Goal: Find specific page/section: Find specific page/section

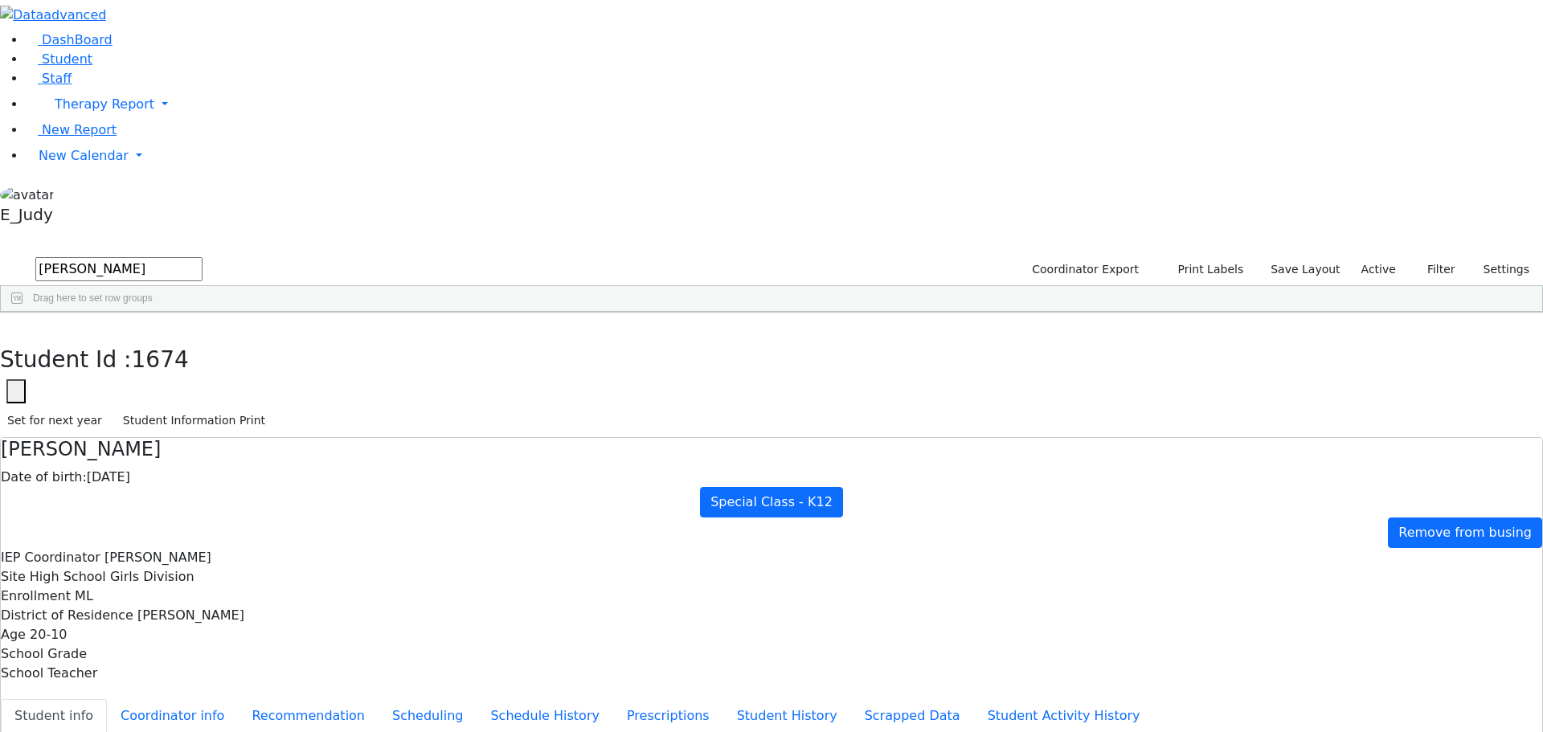
scroll to position [47, 0]
click at [62, 67] on span "Student" at bounding box center [67, 58] width 51 height 15
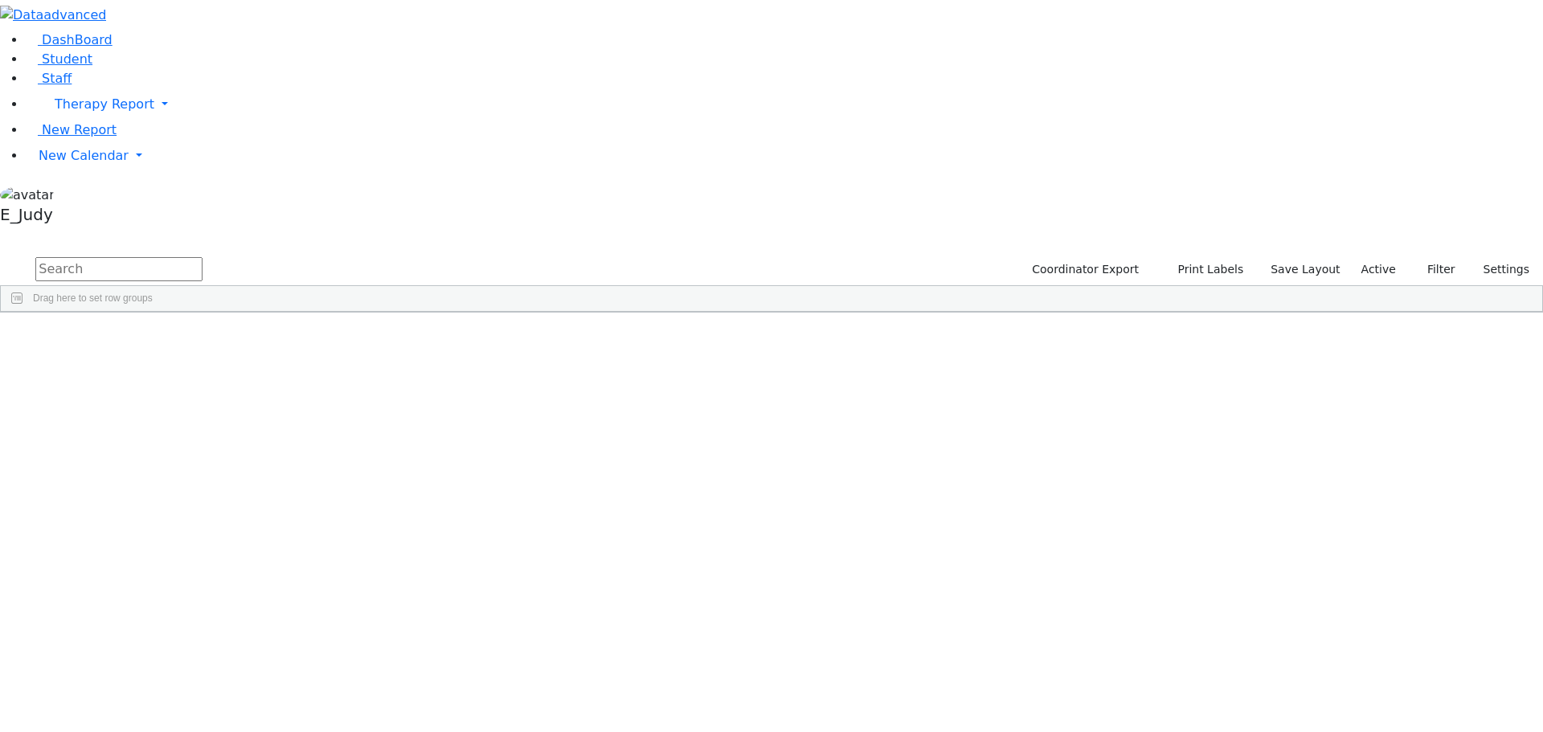
click at [202, 257] on input "text" at bounding box center [118, 269] width 167 height 24
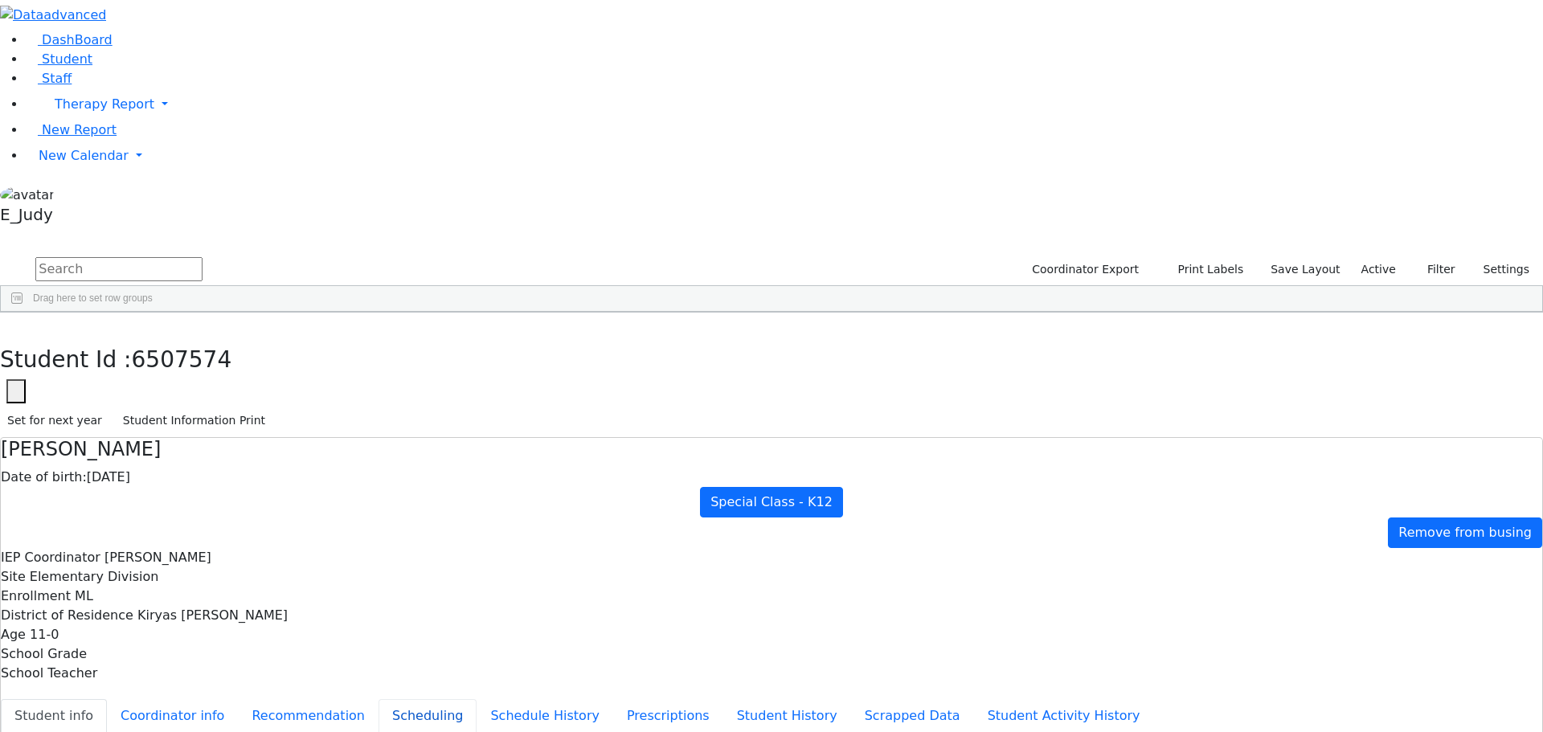
click at [381, 699] on button "Scheduling" at bounding box center [427, 716] width 98 height 34
click at [272, 408] on button "Student Information Print" at bounding box center [194, 420] width 157 height 25
click at [16, 325] on icon "button" at bounding box center [11, 330] width 9 height 10
click at [202, 257] on input "text" at bounding box center [118, 269] width 167 height 24
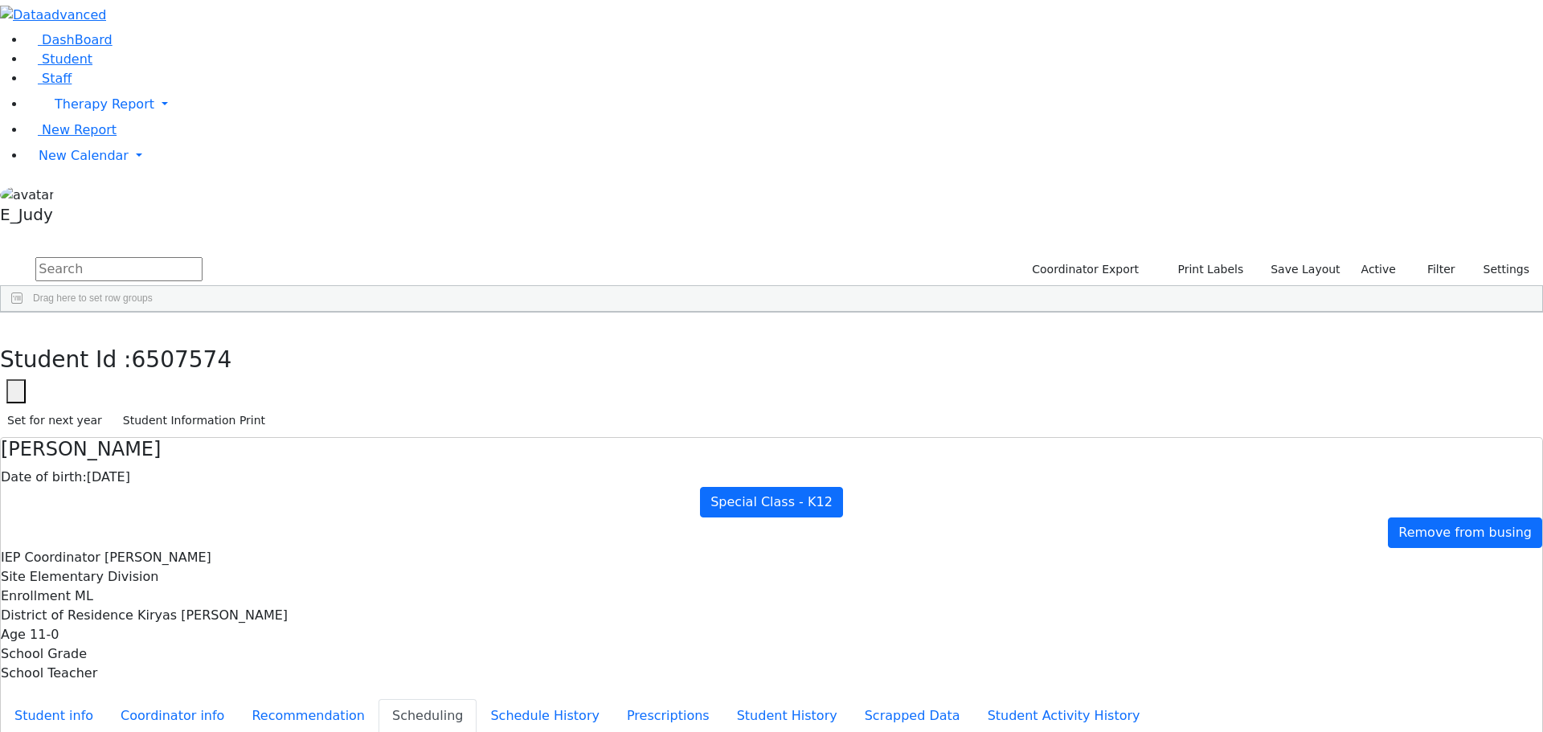
scroll to position [6830, 0]
click at [23, 313] on button "button" at bounding box center [11, 330] width 23 height 34
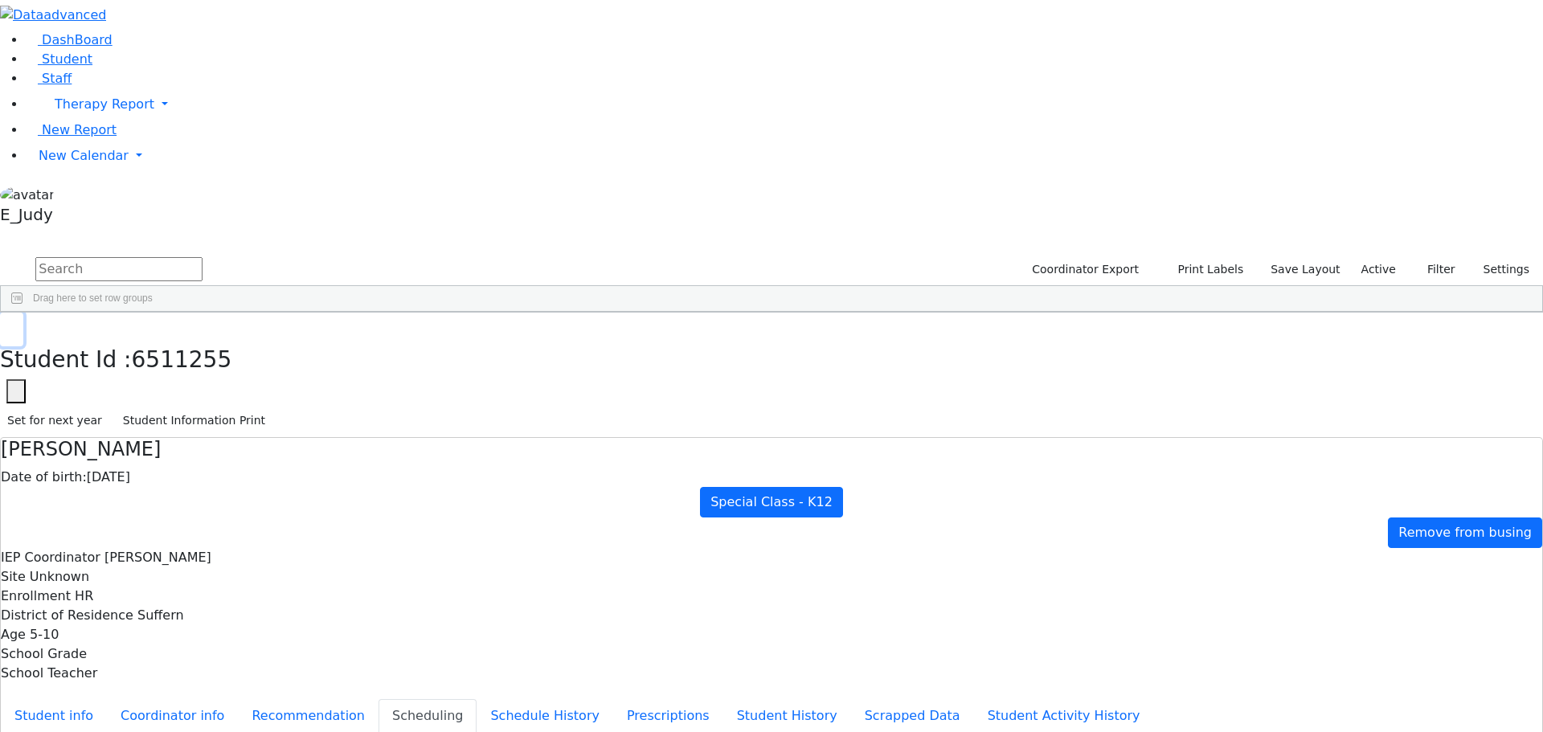
scroll to position [6348, 0]
click at [202, 257] on input "text" at bounding box center [118, 269] width 167 height 24
click at [202, 257] on input "sti" at bounding box center [118, 269] width 167 height 24
drag, startPoint x: 242, startPoint y: 63, endPoint x: 129, endPoint y: 57, distance: 112.7
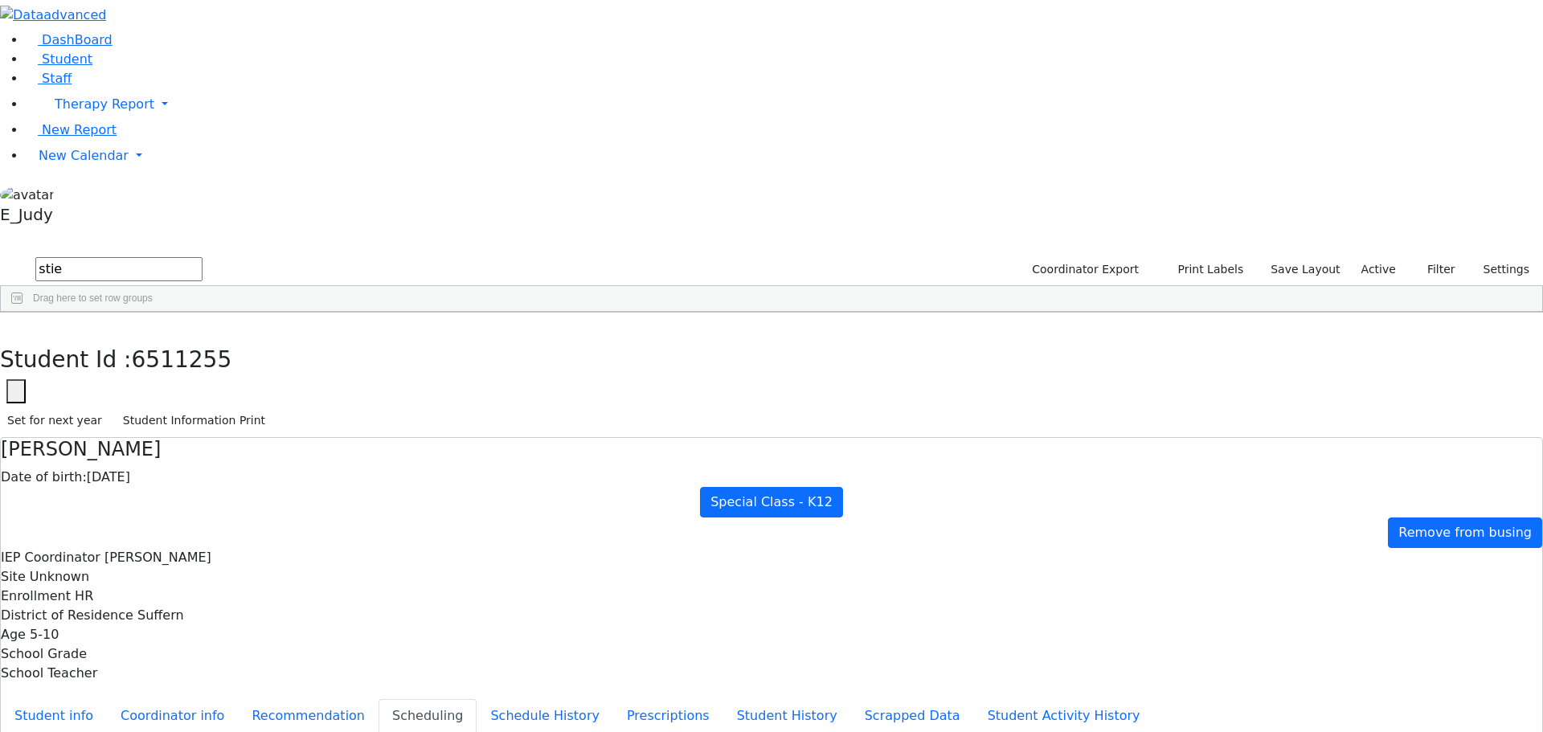
click at [129, 57] on div "DashBoard Student Staff Therapy Report Student Old Calendar Report E_Judy" at bounding box center [771, 463] width 1543 height 926
type input "frie"
click at [205, 698] on div "Friedman" at bounding box center [154, 709] width 101 height 22
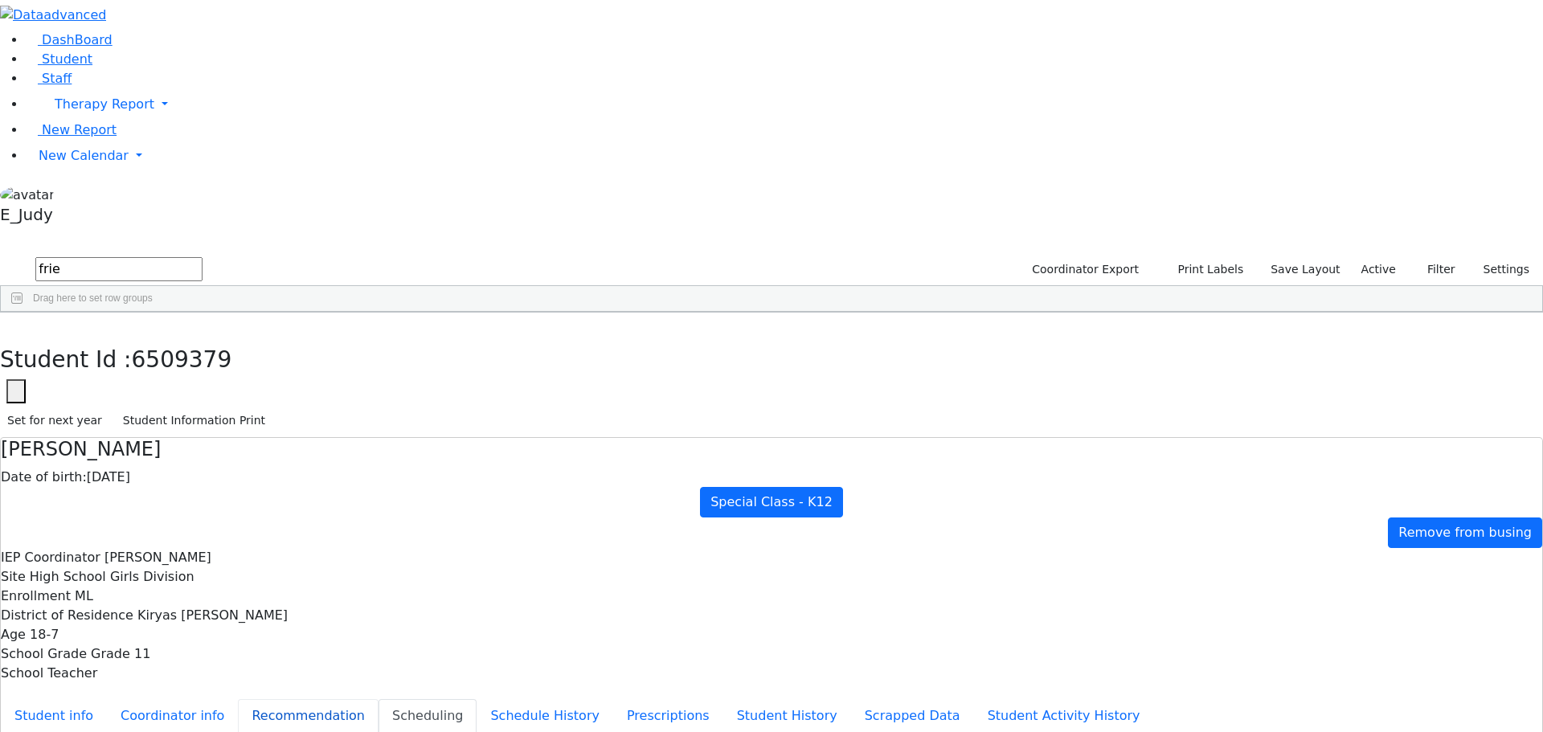
click at [378, 699] on button "Recommendation" at bounding box center [308, 716] width 141 height 34
checkbox input "true"
click at [476, 699] on button "Schedule History" at bounding box center [544, 716] width 137 height 34
click at [613, 699] on button "Prescriptions" at bounding box center [668, 716] width 110 height 34
click at [377, 699] on button "Recommendation" at bounding box center [308, 716] width 141 height 34
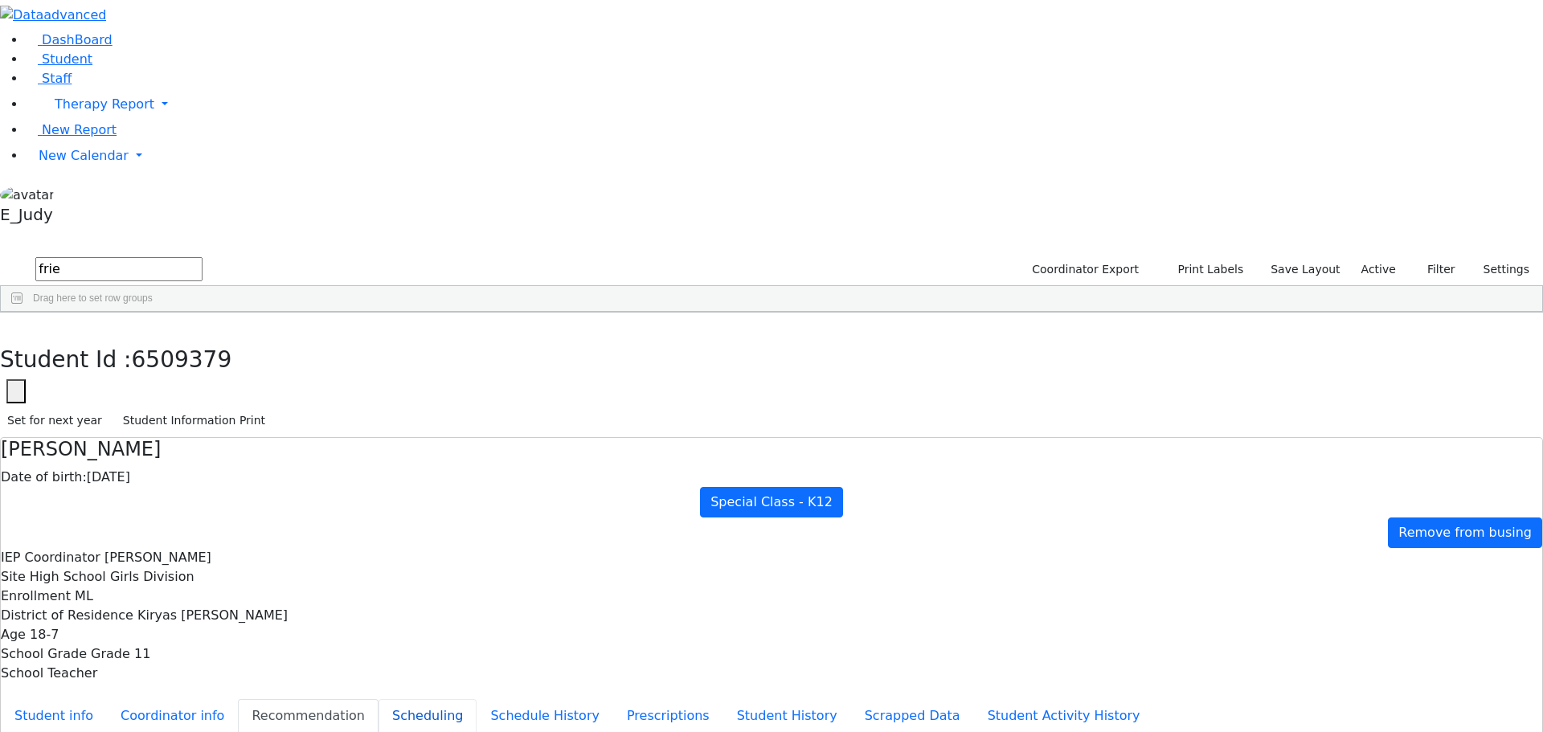
click at [378, 699] on button "Scheduling" at bounding box center [427, 716] width 98 height 34
click at [7, 325] on use "button" at bounding box center [7, 325] width 0 height 0
drag, startPoint x: 256, startPoint y: 66, endPoint x: 200, endPoint y: 76, distance: 57.1
click at [200, 255] on form "frie" at bounding box center [101, 270] width 202 height 31
type input "goldm"
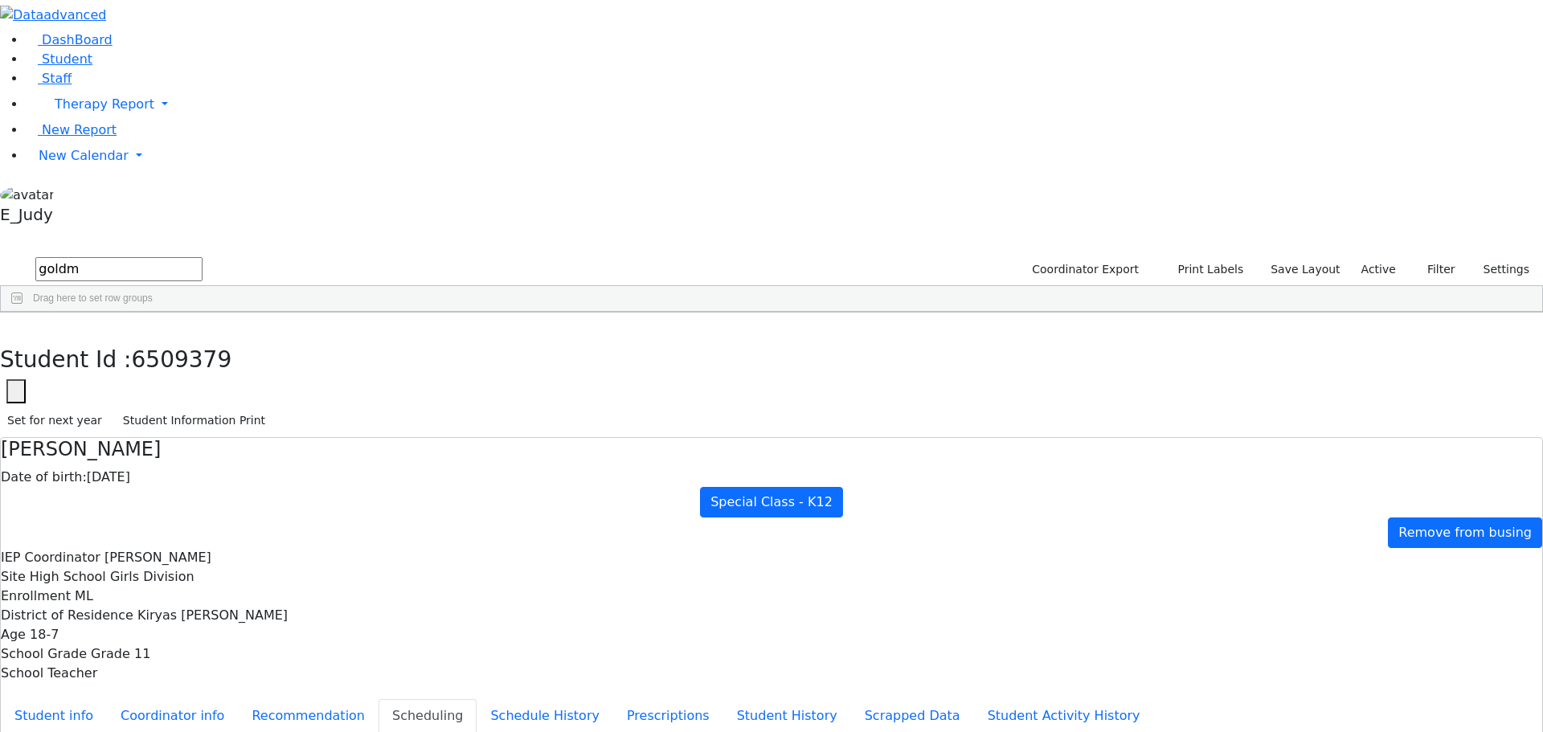
click at [205, 361] on div "Goldman" at bounding box center [154, 372] width 101 height 22
click at [367, 699] on button "Recommendation" at bounding box center [308, 716] width 141 height 34
checkbox input "true"
click at [238, 699] on button "Coordinator info" at bounding box center [172, 716] width 131 height 34
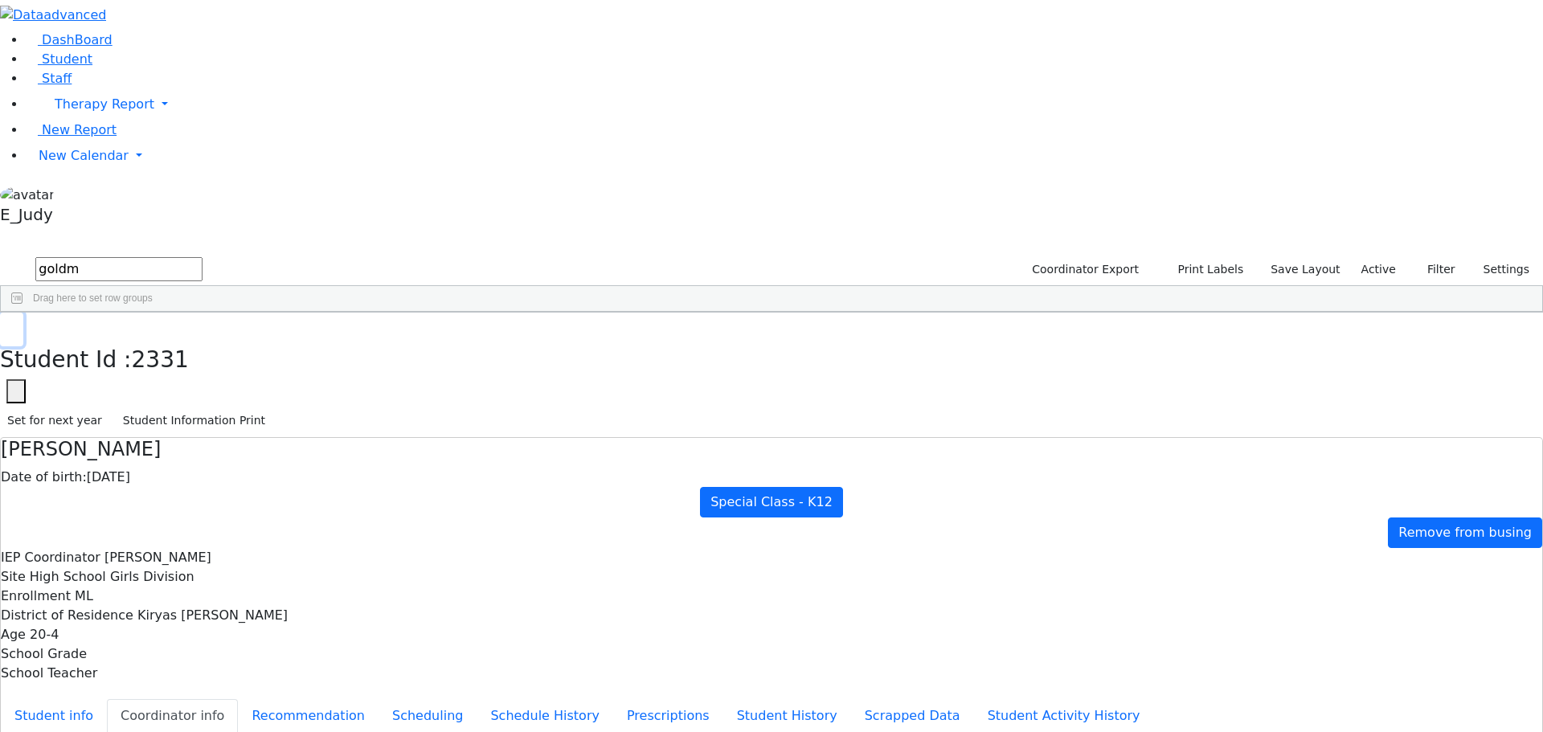
click at [16, 325] on icon "button" at bounding box center [11, 330] width 9 height 10
drag, startPoint x: 268, startPoint y: 65, endPoint x: 208, endPoint y: 70, distance: 60.5
click at [202, 255] on form "goldm" at bounding box center [101, 270] width 202 height 31
type input "hir"
click at [201, 406] on div "Hirsch" at bounding box center [150, 417] width 102 height 22
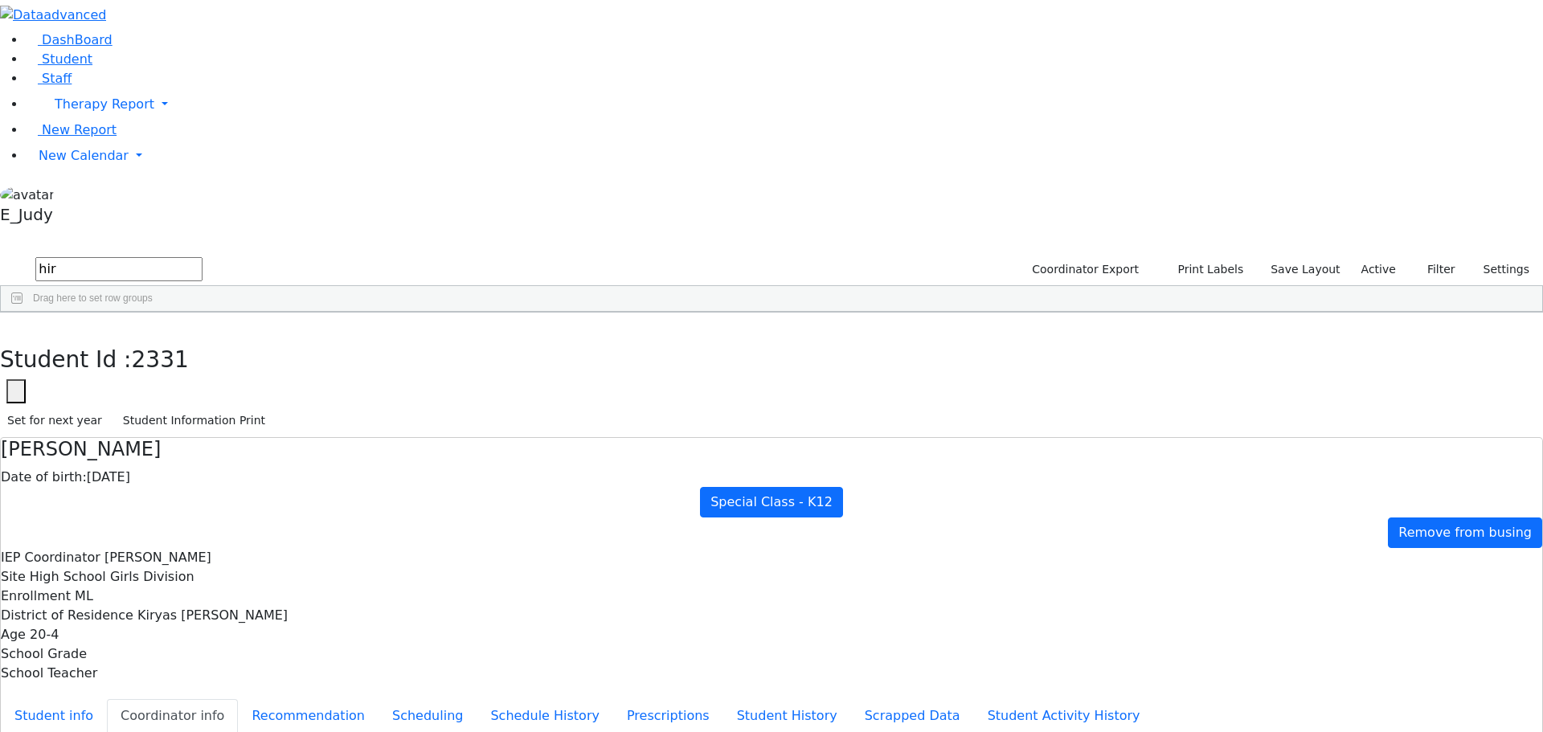
click at [201, 406] on div "Hirsch" at bounding box center [150, 417] width 102 height 22
click at [346, 699] on button "Recommendation" at bounding box center [308, 716] width 141 height 34
checkbox input "true"
click at [378, 699] on button "Scheduling" at bounding box center [427, 716] width 98 height 34
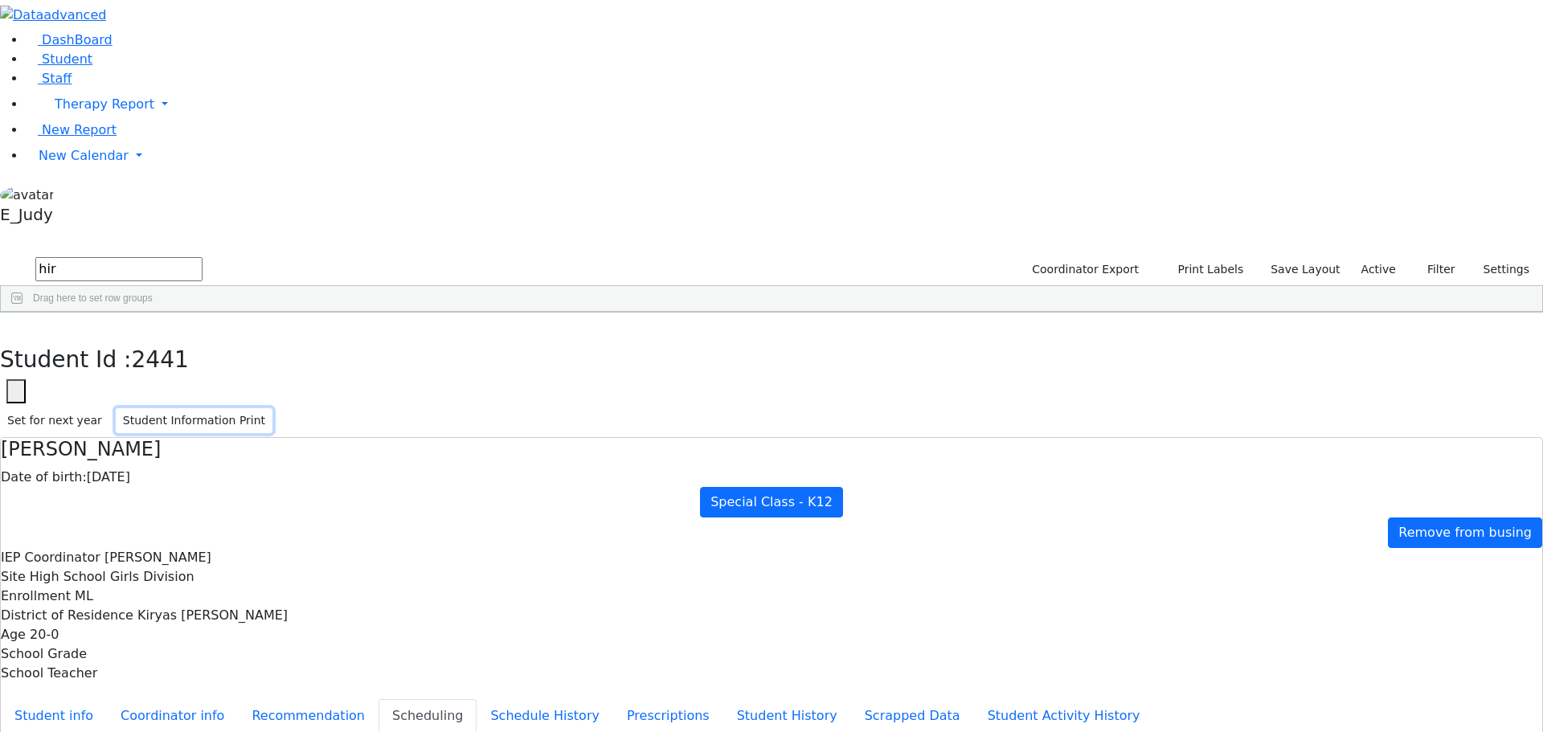
click at [272, 408] on button "Student Information Print" at bounding box center [194, 420] width 157 height 25
click at [16, 325] on icon "button" at bounding box center [11, 330] width 9 height 10
drag, startPoint x: 237, startPoint y: 67, endPoint x: 211, endPoint y: 64, distance: 25.8
click at [202, 255] on form "hir" at bounding box center [101, 270] width 202 height 31
click at [0, 255] on button "submit" at bounding box center [15, 270] width 31 height 31
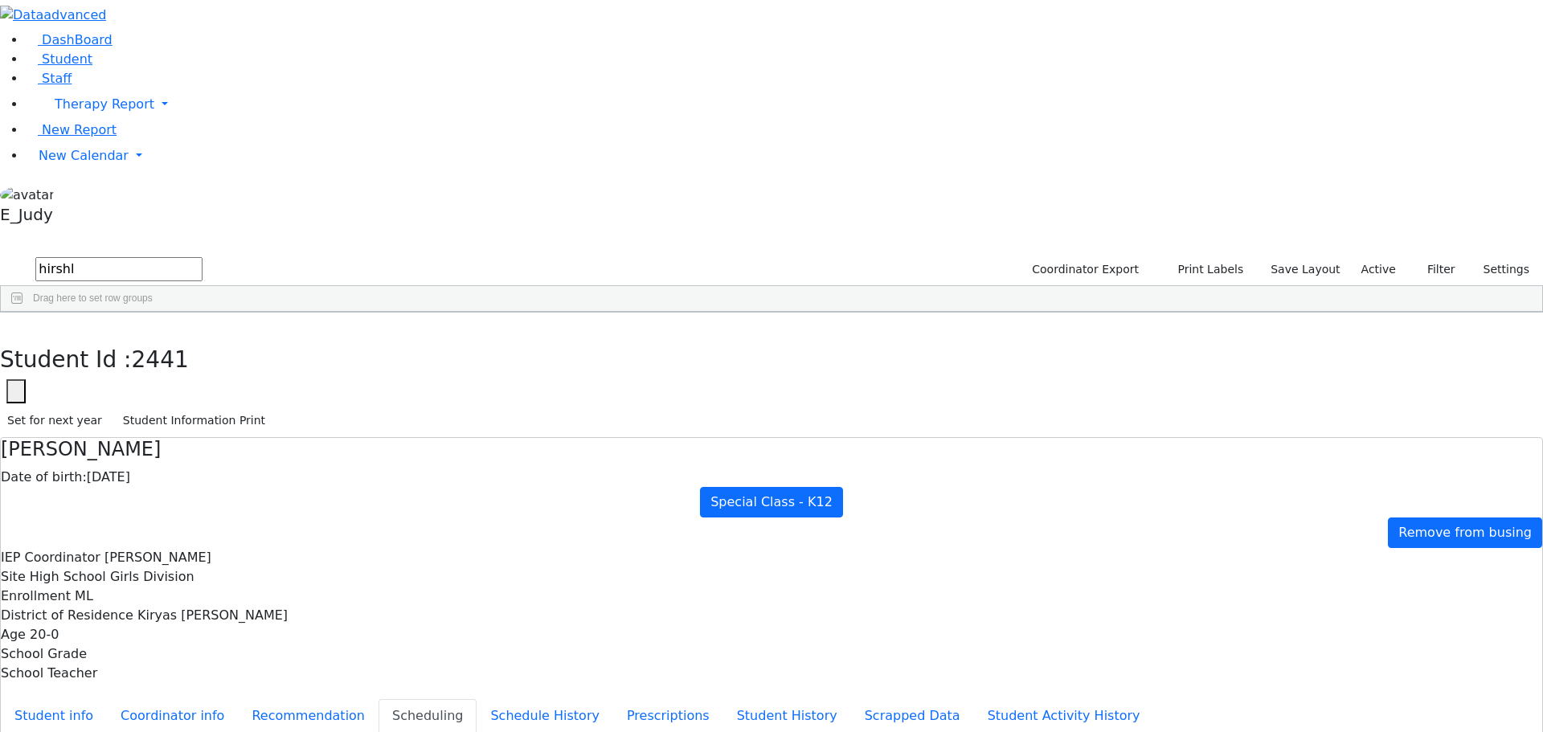
click at [0, 255] on button "submit" at bounding box center [15, 270] width 31 height 31
type input "hirs"
click at [201, 406] on div "Hirschler" at bounding box center [150, 417] width 102 height 22
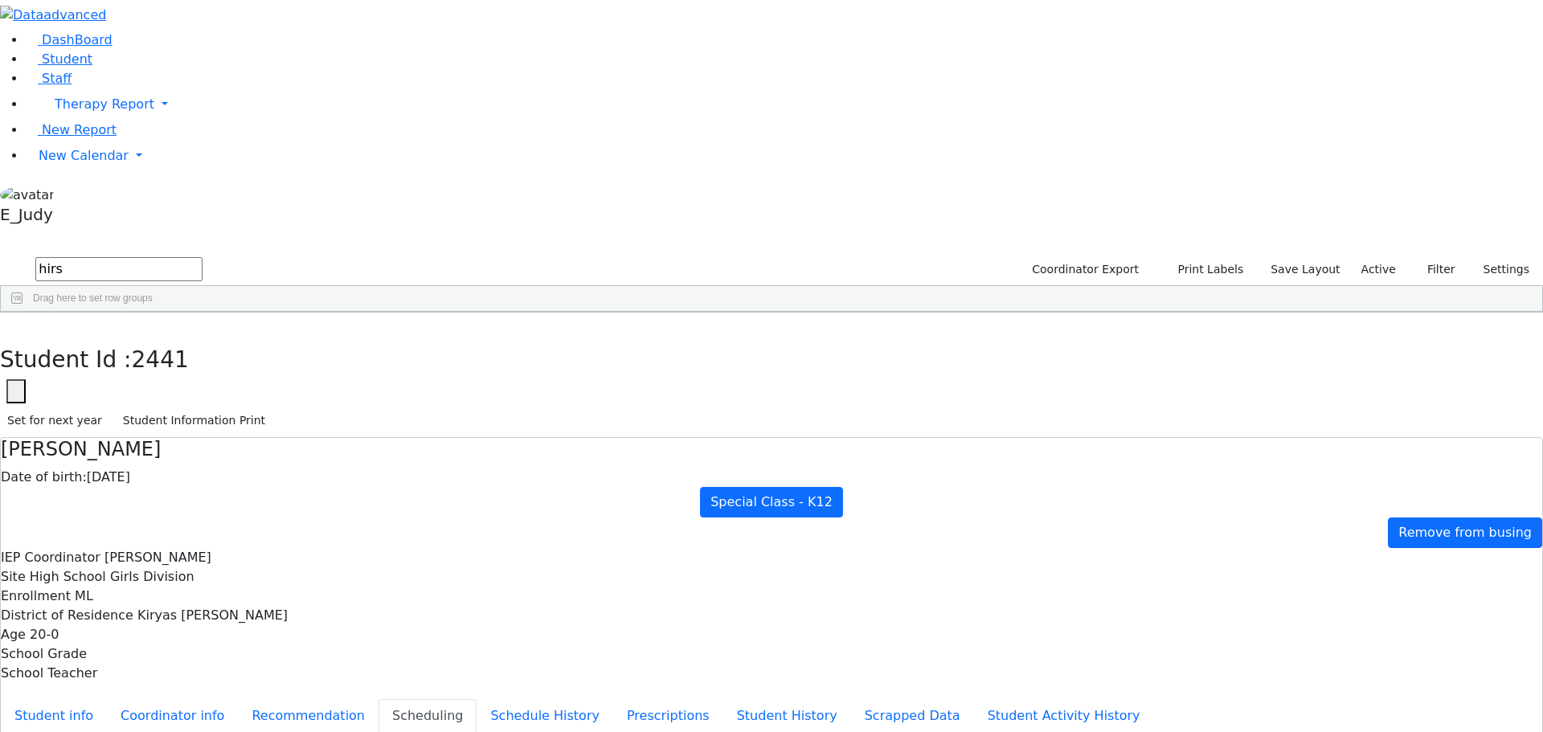
click at [201, 406] on div "Hirschler" at bounding box center [150, 417] width 102 height 22
click at [378, 699] on button "Recommendation" at bounding box center [308, 716] width 141 height 34
checkbox input "true"
click at [378, 699] on button "Recommendation" at bounding box center [308, 716] width 141 height 34
click at [378, 699] on button "Scheduling" at bounding box center [427, 716] width 98 height 34
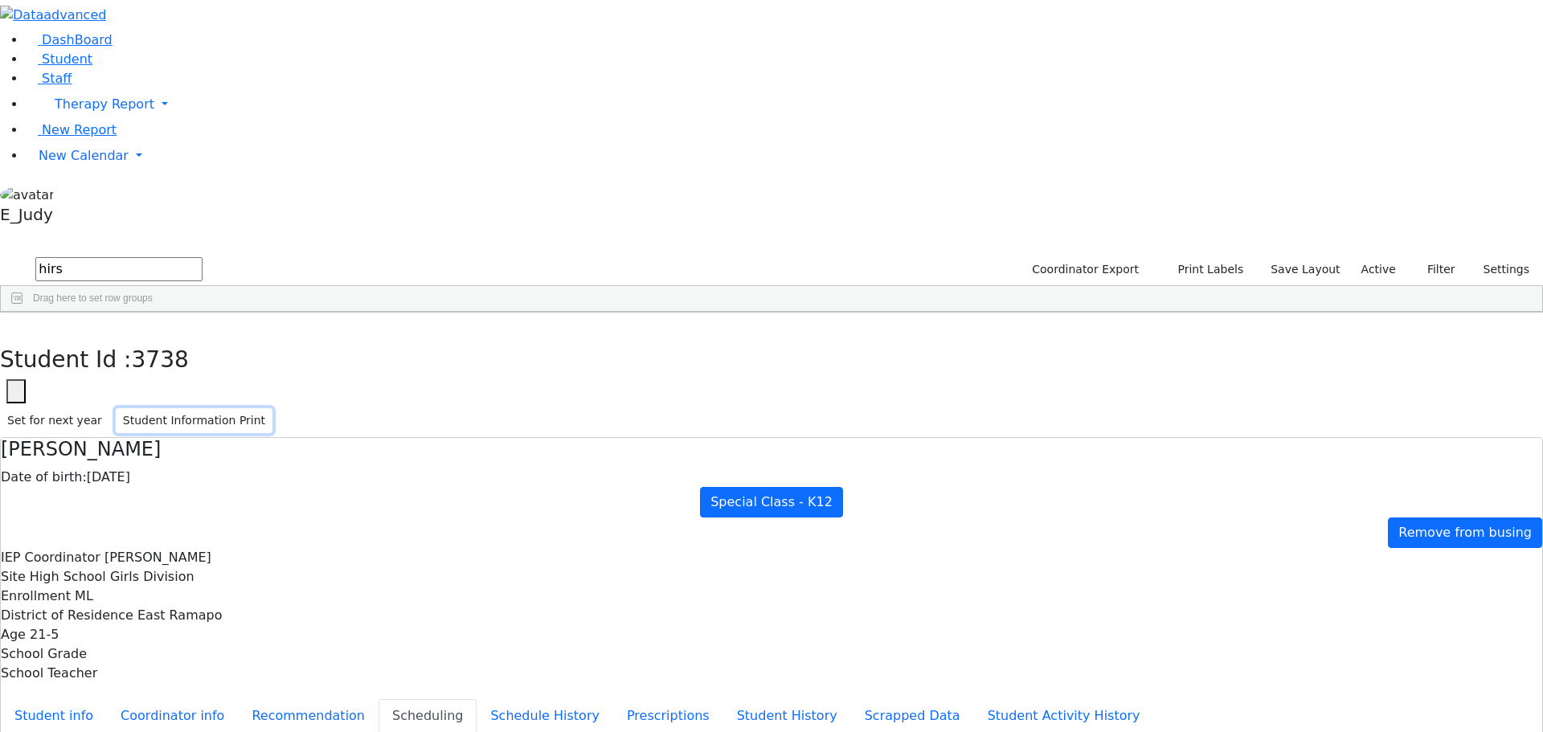
click at [272, 408] on button "Student Information Print" at bounding box center [194, 420] width 157 height 25
click at [16, 325] on icon "button" at bounding box center [11, 330] width 9 height 10
drag, startPoint x: 240, startPoint y: 65, endPoint x: 212, endPoint y: 65, distance: 28.1
click at [202, 255] on form "hirs" at bounding box center [101, 270] width 202 height 31
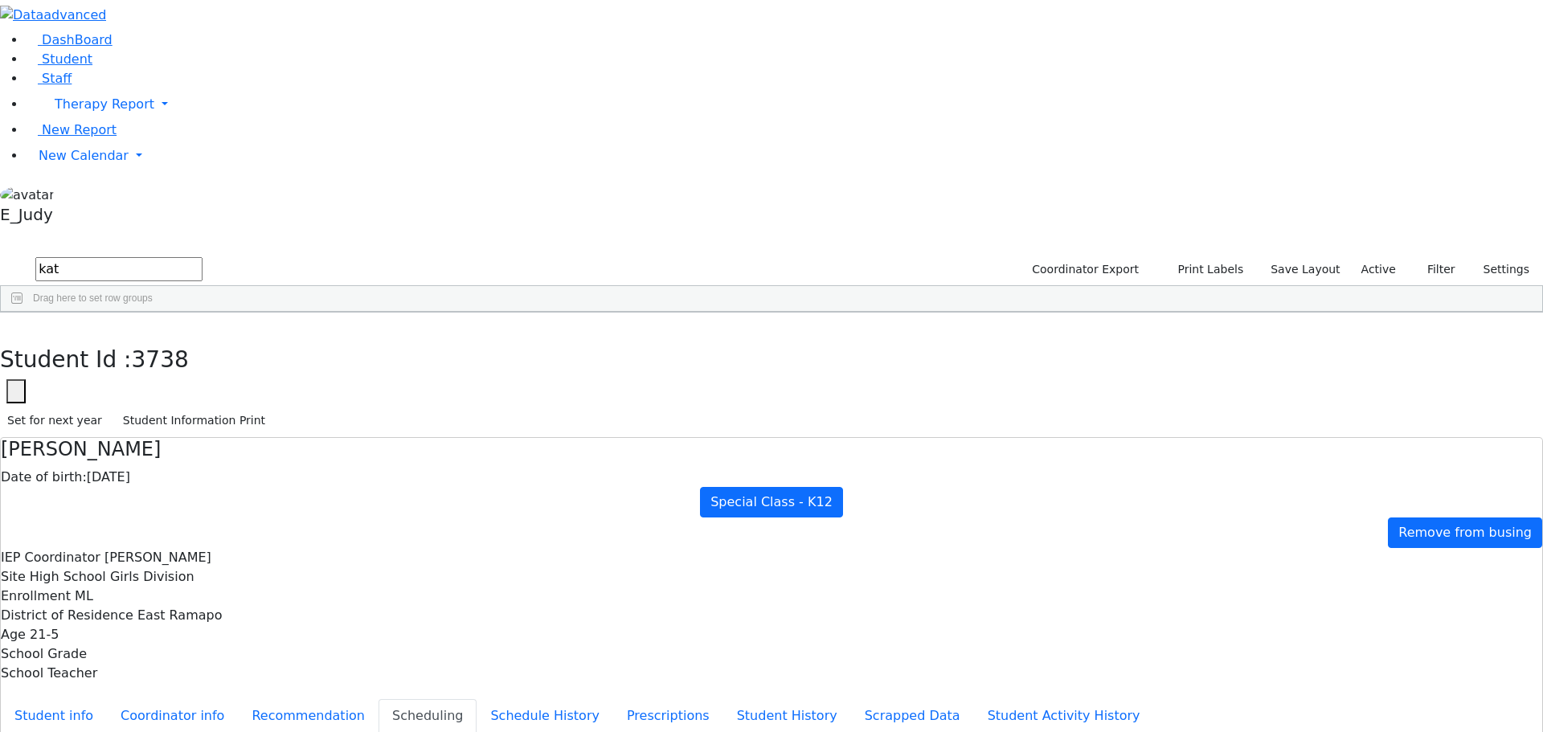
click at [202, 257] on input "kat" at bounding box center [118, 269] width 167 height 24
click at [201, 451] on div "Katina" at bounding box center [150, 462] width 102 height 22
click at [272, 408] on button "Student Information Print" at bounding box center [194, 420] width 157 height 25
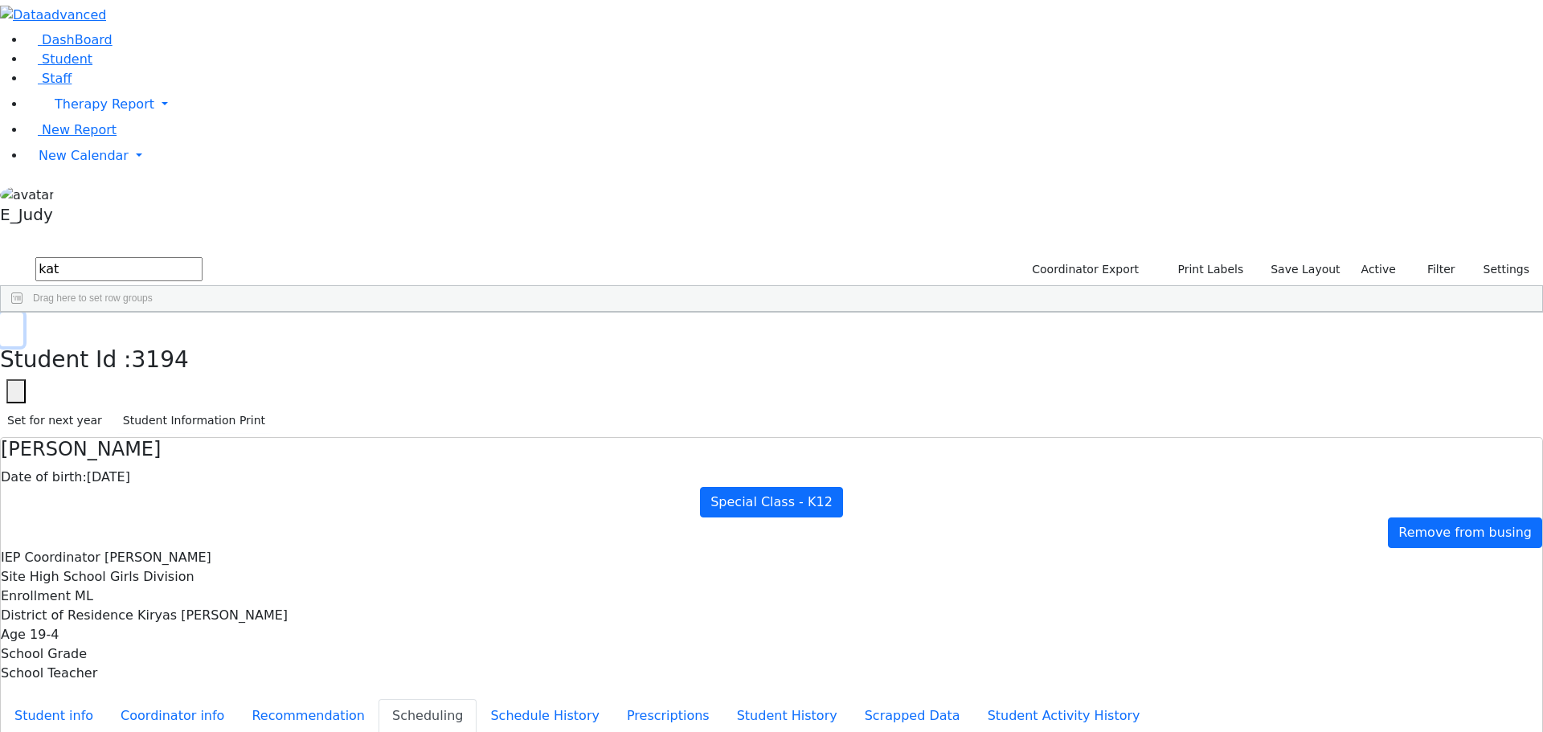
click at [7, 325] on use "button" at bounding box center [7, 325] width 0 height 0
drag, startPoint x: 219, startPoint y: 66, endPoint x: 200, endPoint y: 66, distance: 19.3
click at [200, 255] on form "kat" at bounding box center [101, 270] width 202 height 31
click at [205, 383] on div "[PERSON_NAME]" at bounding box center [154, 394] width 101 height 22
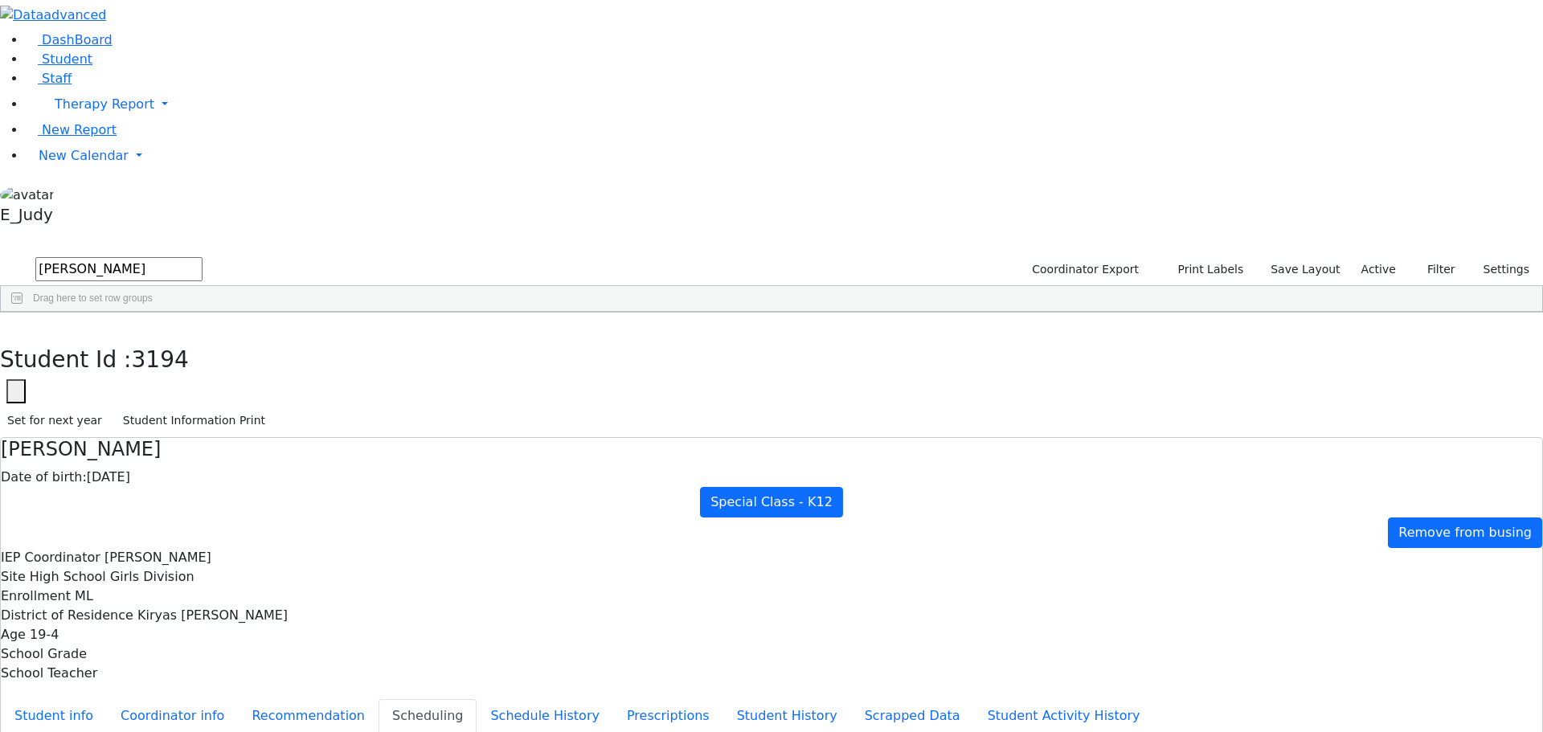
click at [205, 383] on div "[PERSON_NAME]" at bounding box center [154, 394] width 101 height 22
click at [272, 408] on button "Student Information Print" at bounding box center [194, 420] width 157 height 25
click at [16, 325] on icon "button" at bounding box center [11, 330] width 9 height 10
drag, startPoint x: 262, startPoint y: 61, endPoint x: 207, endPoint y: 59, distance: 54.7
click at [202, 255] on form "[PERSON_NAME]" at bounding box center [101, 270] width 202 height 31
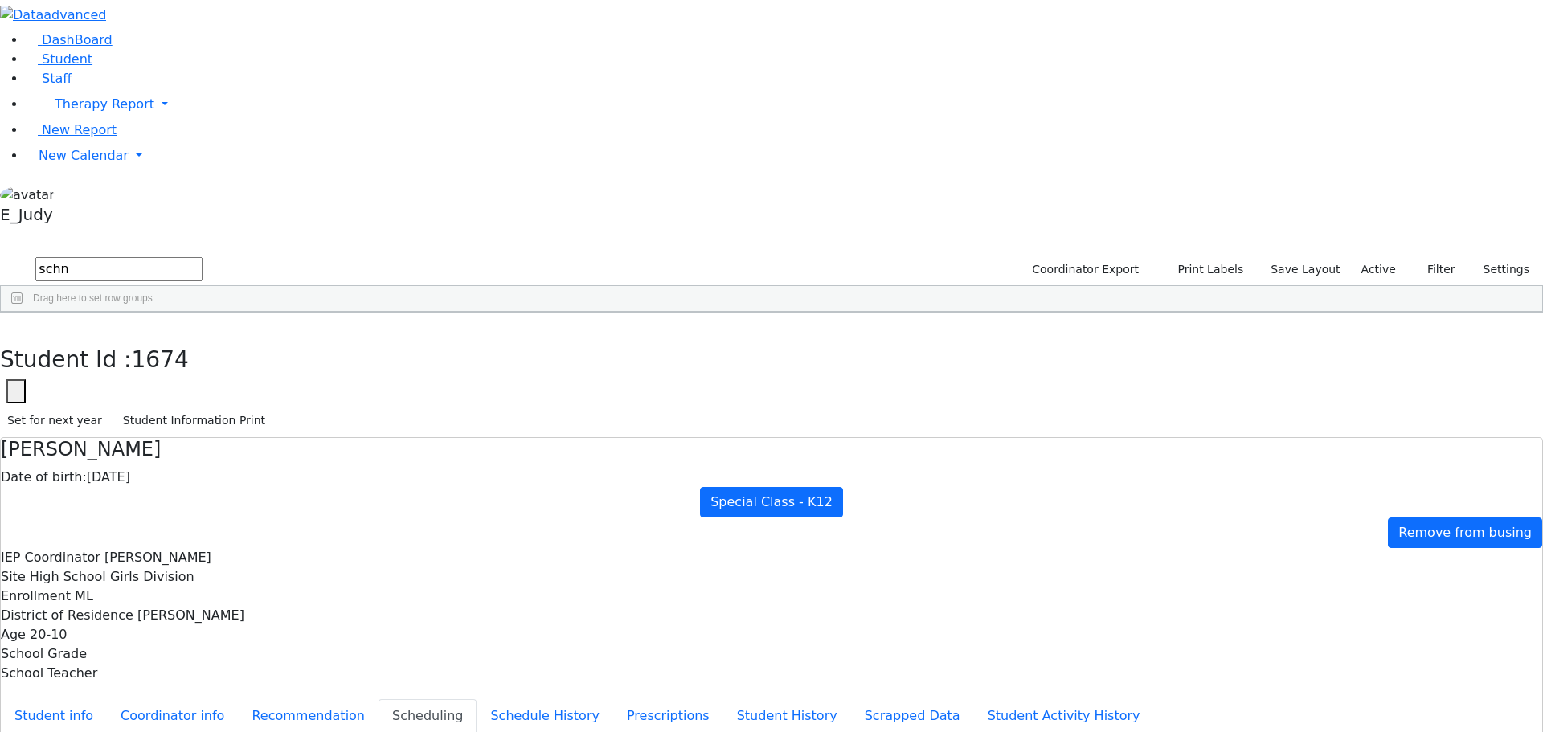
click at [201, 383] on div "Schnitzler" at bounding box center [150, 394] width 102 height 22
click at [272, 408] on button "Student Information Print" at bounding box center [194, 420] width 157 height 25
click at [23, 313] on button "button" at bounding box center [11, 330] width 23 height 34
drag, startPoint x: 265, startPoint y: 59, endPoint x: 215, endPoint y: 71, distance: 51.9
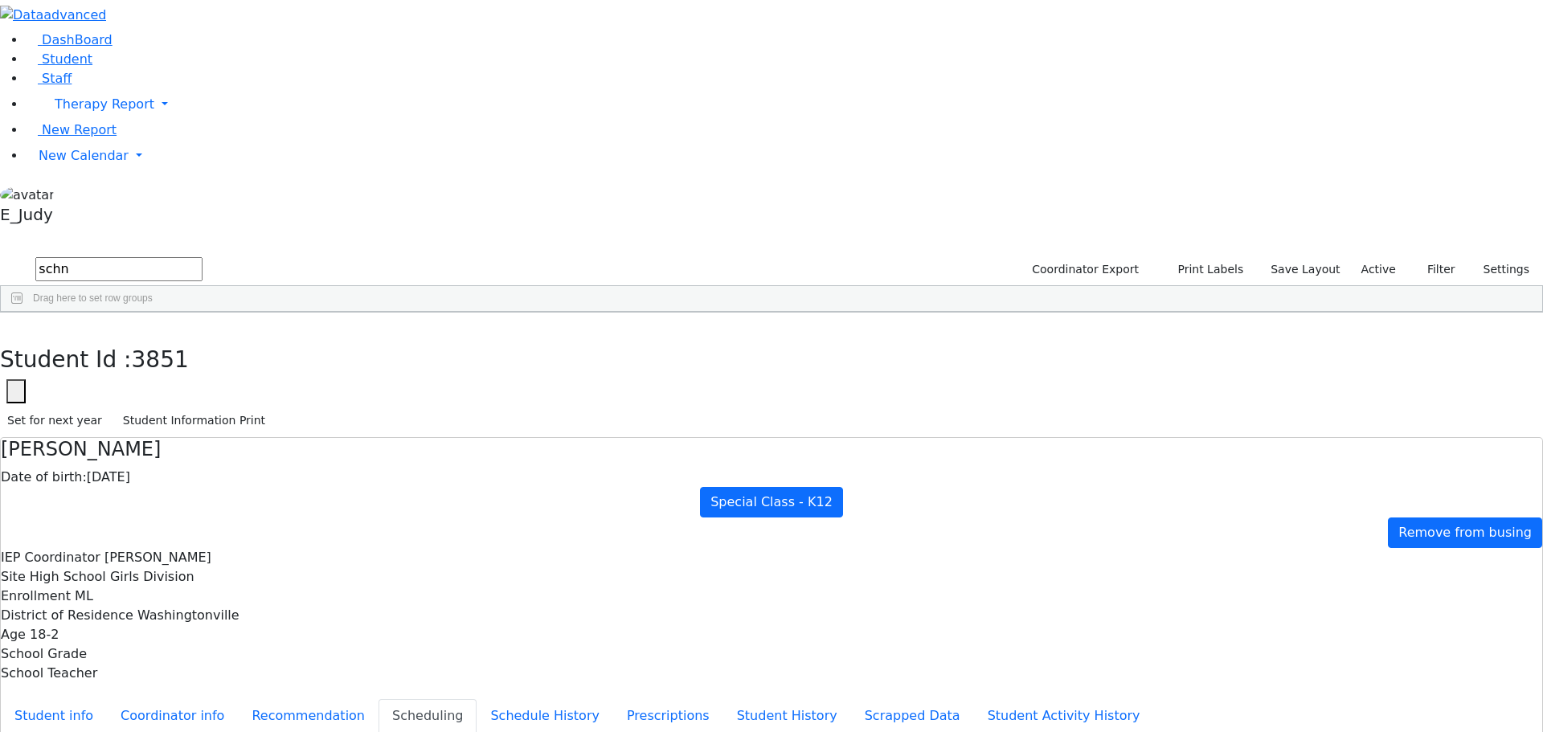
click at [202, 257] on input "schn" at bounding box center [118, 269] width 167 height 24
type input "tro"
click at [201, 406] on div "Tropper" at bounding box center [150, 417] width 102 height 22
click at [272, 408] on button "Student Information Print" at bounding box center [194, 420] width 157 height 25
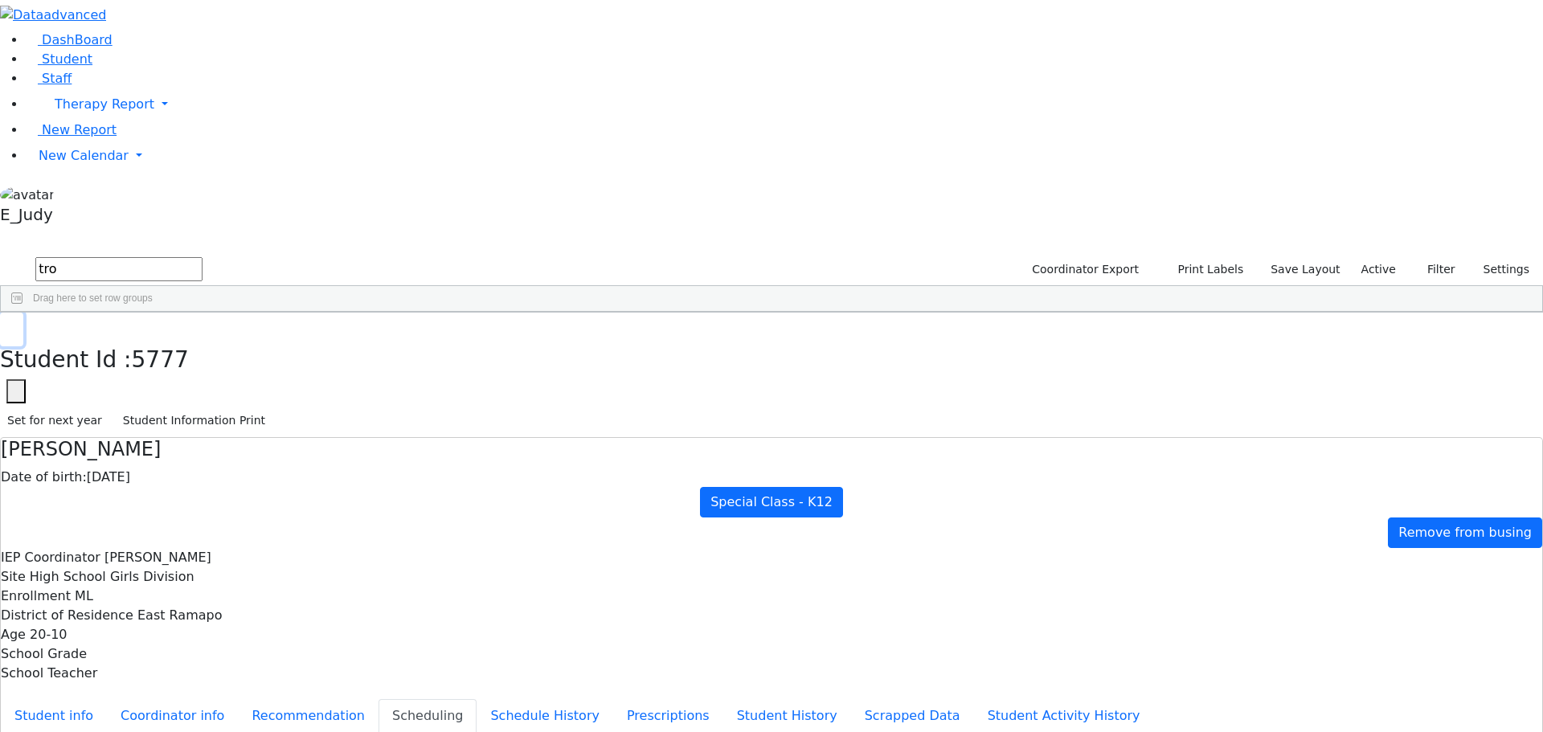
click at [16, 325] on icon "button" at bounding box center [11, 330] width 9 height 10
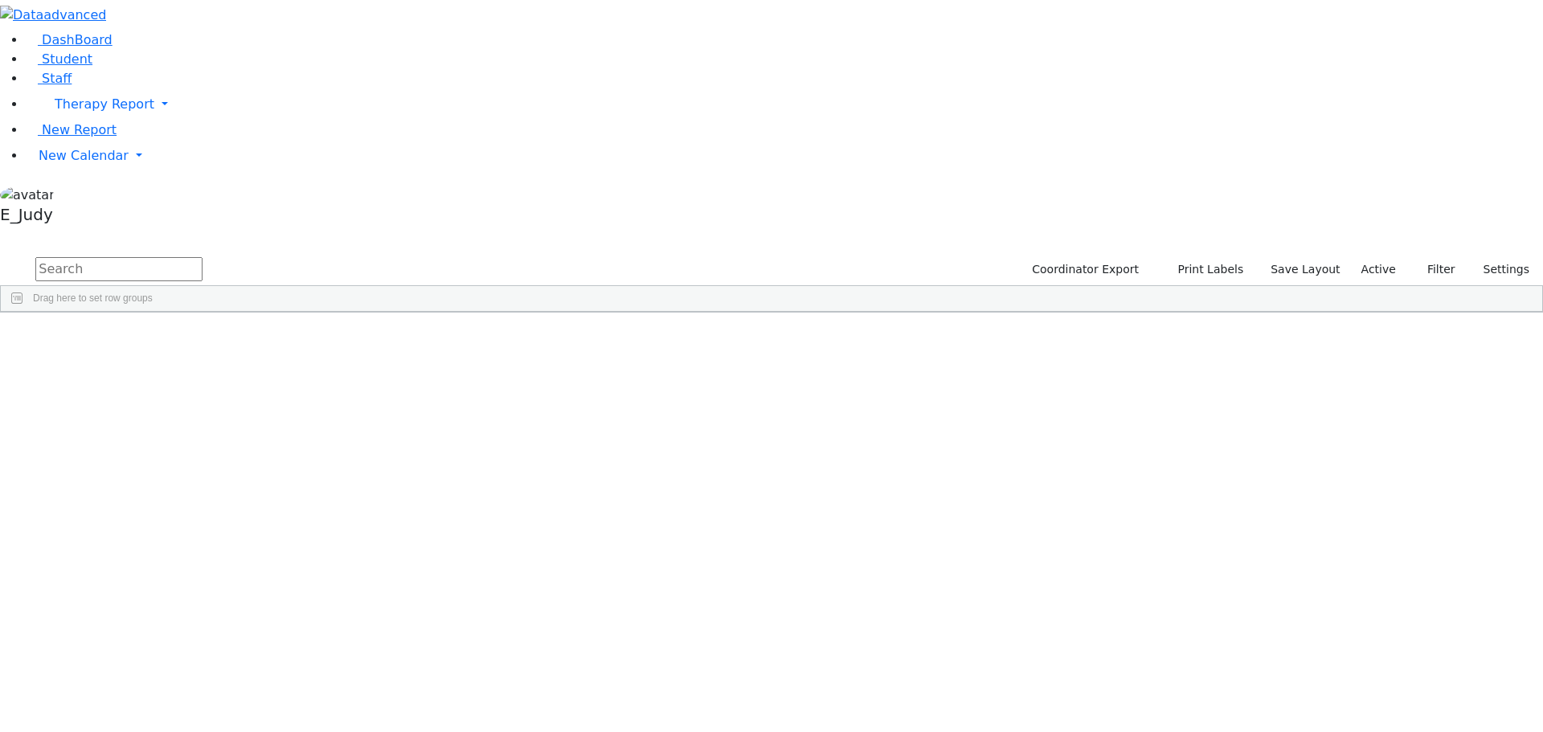
click at [611, 318] on span at bounding box center [901, 324] width 13 height 13
click at [611, 321] on span "filter" at bounding box center [949, 327] width 13 height 13
click at [611, 412] on input "checkbox" at bounding box center [909, 418] width 13 height 13
click at [611, 436] on input "checkbox" at bounding box center [909, 489] width 13 height 13
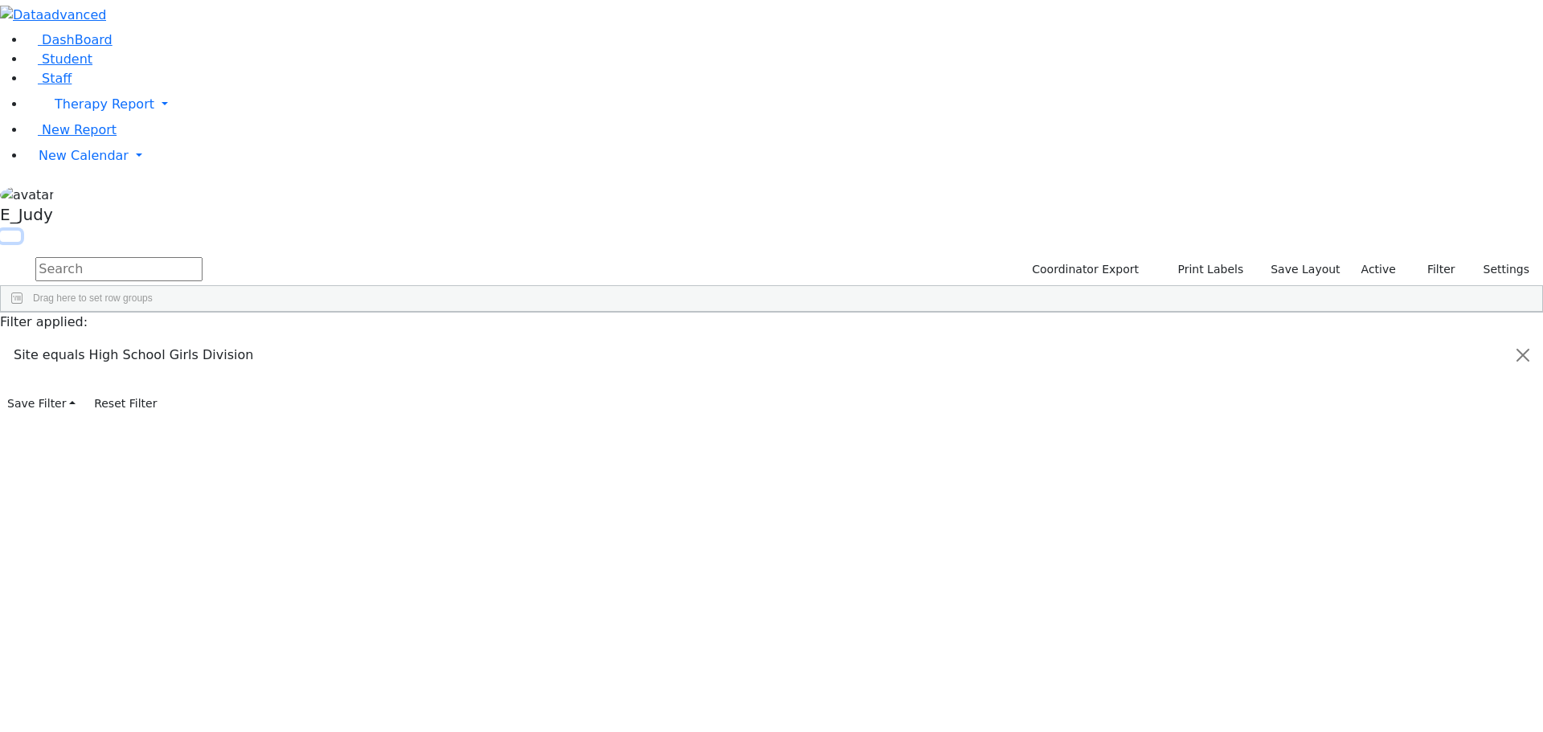
click at [21, 231] on button "button" at bounding box center [10, 236] width 21 height 11
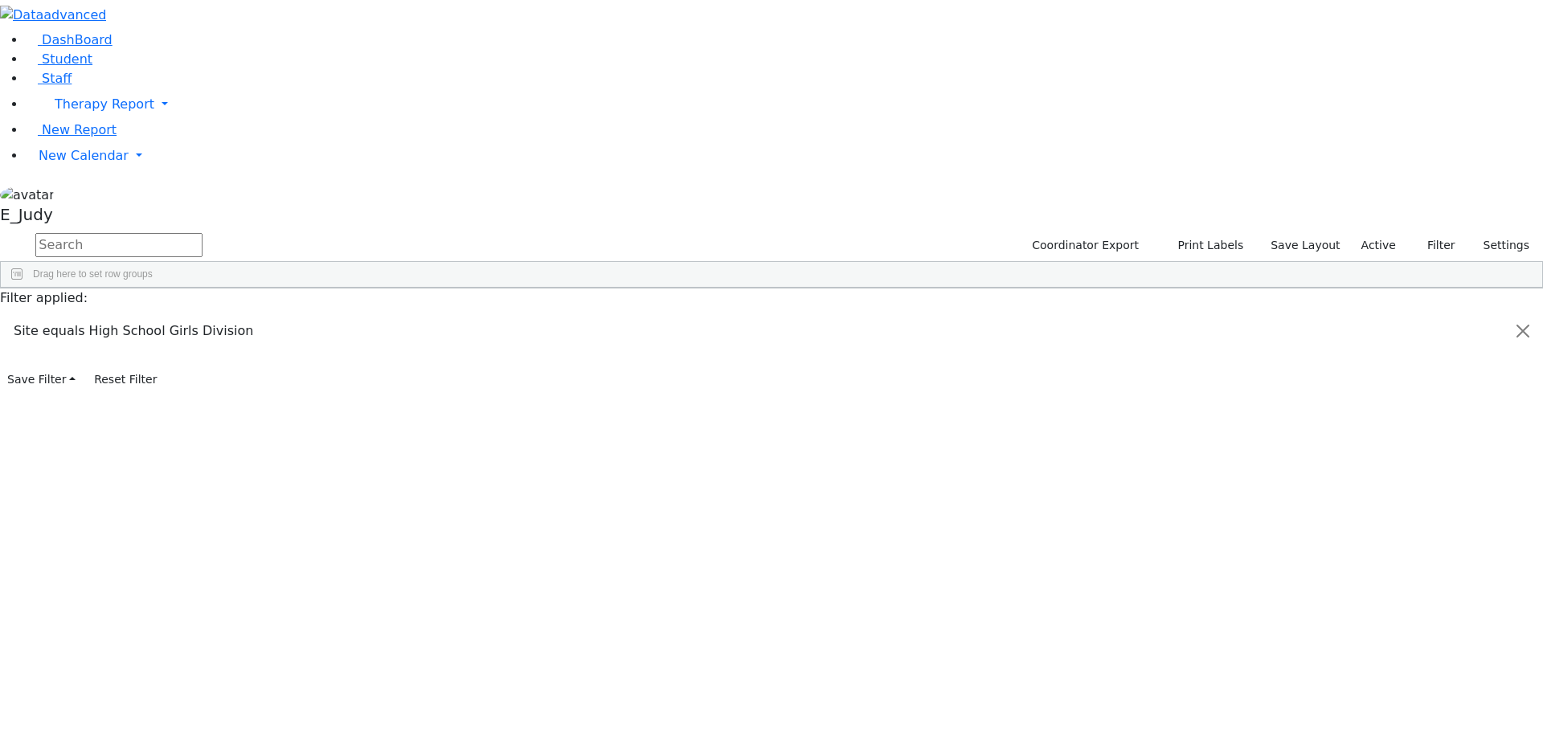
click at [0, 0] on div "Students 32 A 24 K 24 W 24 A 24 K 24 W 24 A" at bounding box center [0, 0] width 0 height 0
click at [0, 0] on button "button" at bounding box center [0, 0] width 0 height 0
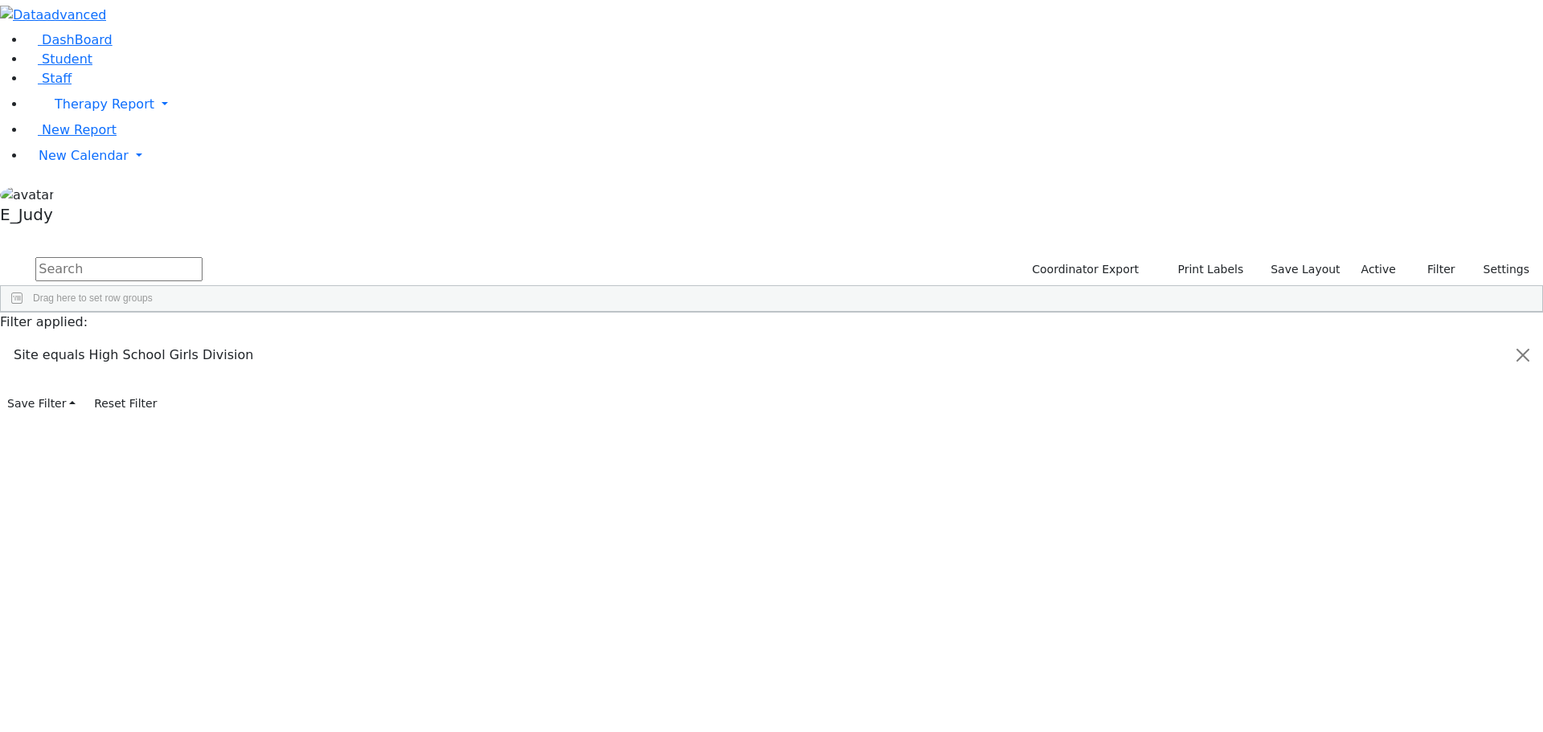
click at [203, 338] on div "Aker" at bounding box center [152, 349] width 102 height 22
drag, startPoint x: 309, startPoint y: 145, endPoint x: 375, endPoint y: 710, distance: 568.7
click at [375, 313] on div "Coordinator Export Print Labels Save Layout Active Filter All Active Inactive A…" at bounding box center [771, 284] width 1543 height 58
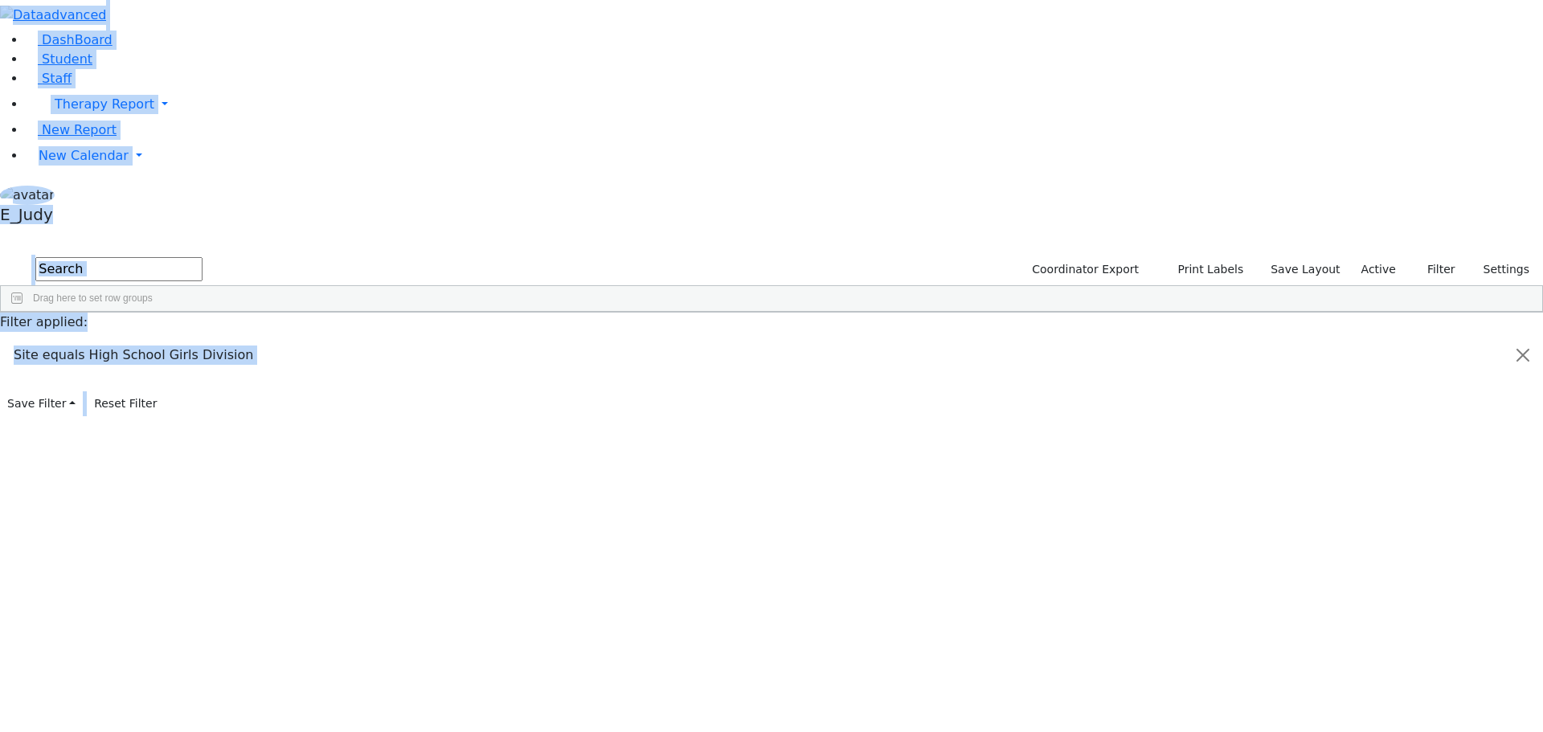
click at [403, 436] on span "Bulk Print" at bounding box center [348, 737] width 110 height 22
click at [611, 436] on span "Student Info" at bounding box center [538, 741] width 157 height 22
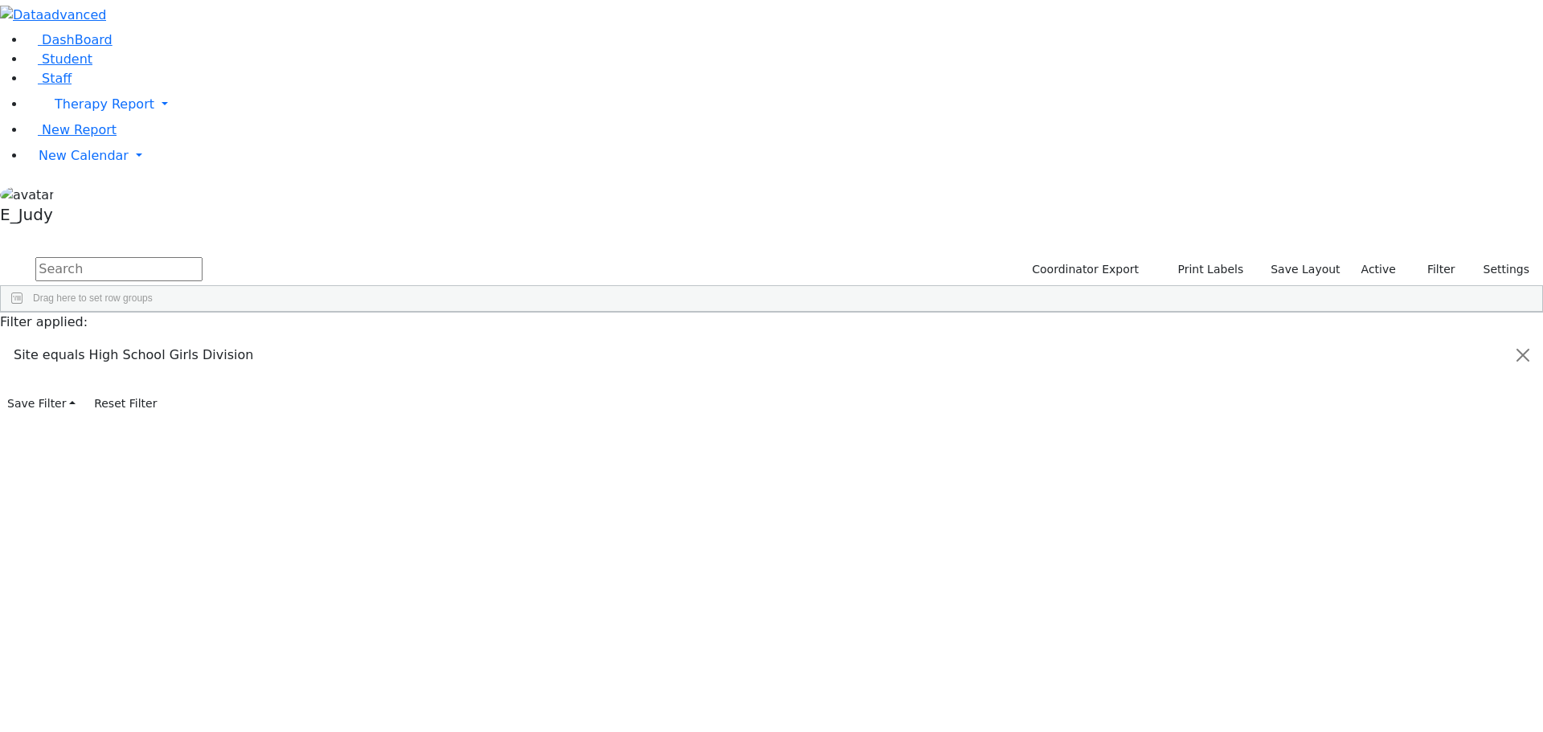
drag, startPoint x: 394, startPoint y: 149, endPoint x: 1425, endPoint y: 761, distance: 1199.1
click at [611, 416] on html "Print Schedule Options Show Birthday Show Time Interval Show School Grad Pdf" at bounding box center [771, 208] width 1543 height 416
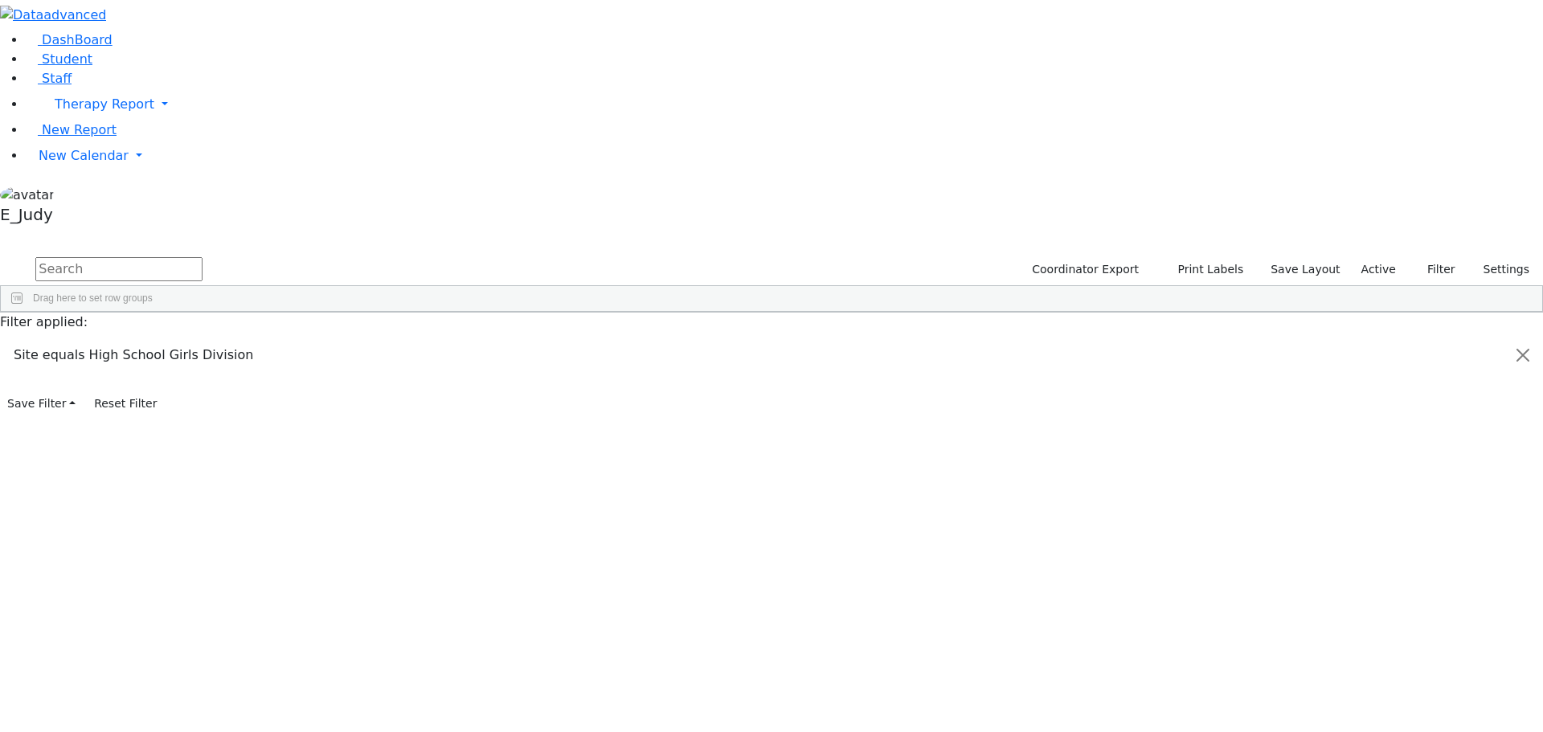
drag, startPoint x: 470, startPoint y: 147, endPoint x: 1332, endPoint y: 715, distance: 1032.5
click at [611, 416] on div "DashBoard Student Staff Therapy Report Student Old Calendar Report E_Judy" at bounding box center [771, 208] width 1543 height 416
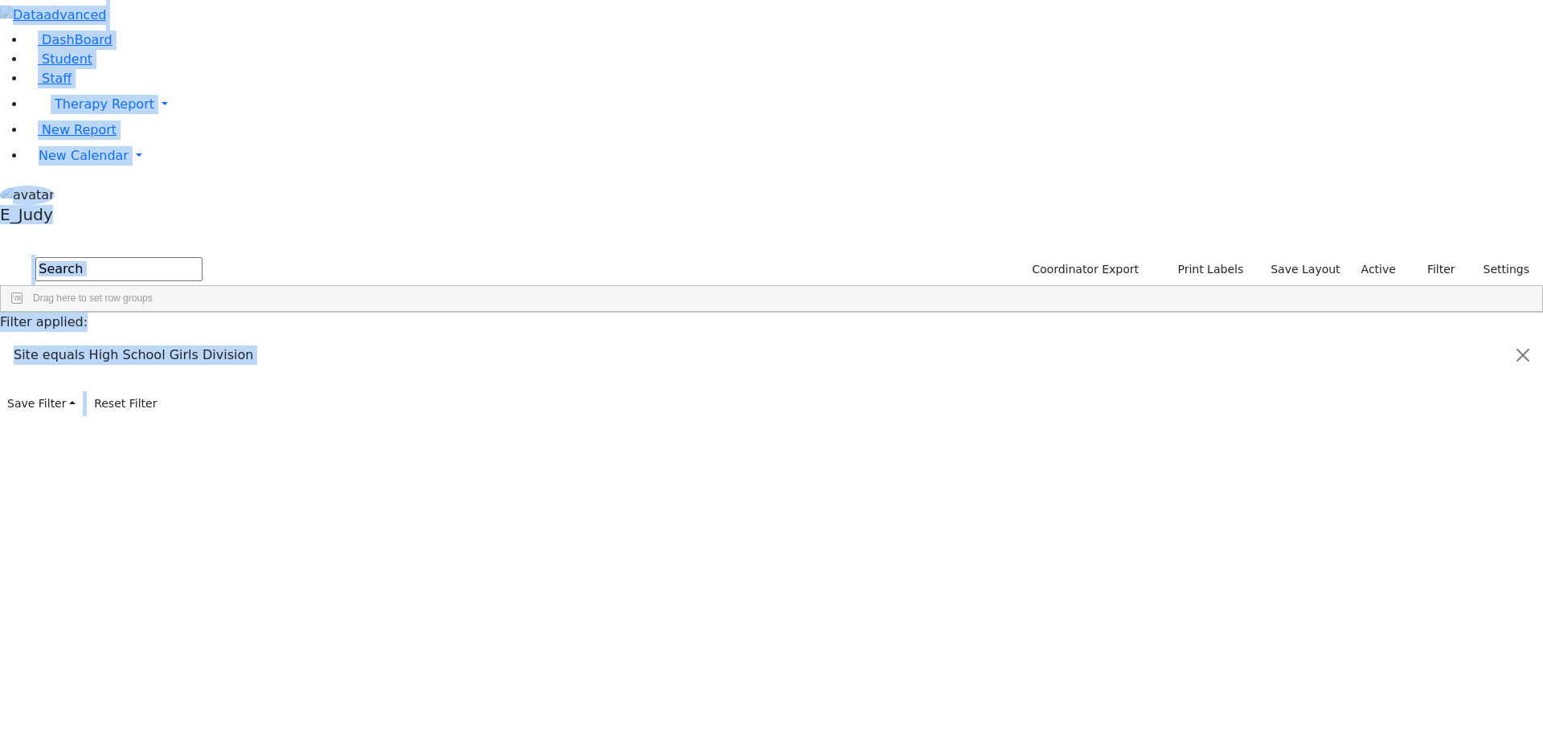
click at [611, 436] on span "Student Info" at bounding box center [1104, 692] width 157 height 22
click at [58, 231] on aside "DashBoard Student Staff Therapy Report Student Old Calendar" at bounding box center [771, 115] width 1543 height 231
